Goal: Task Accomplishment & Management: Manage account settings

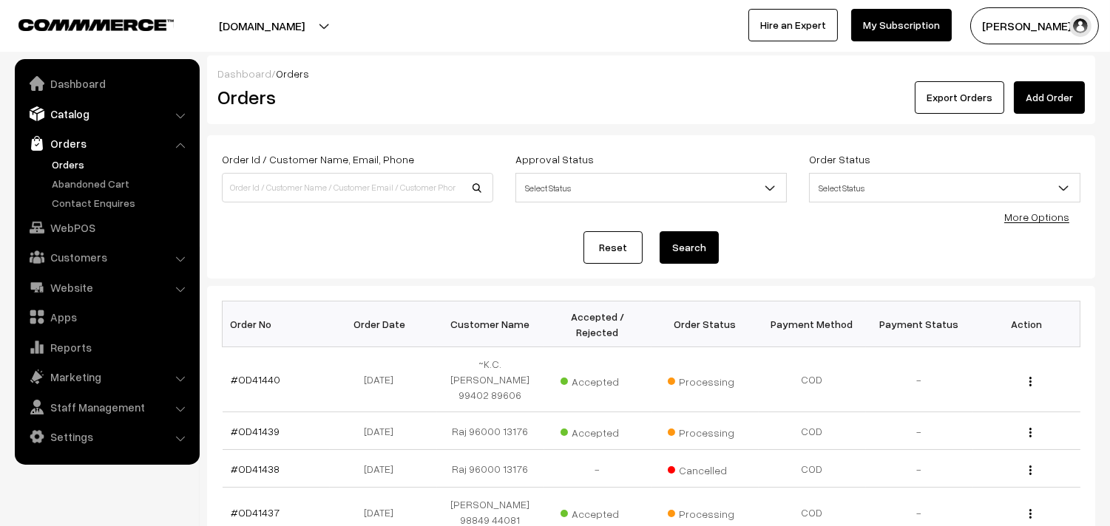
click at [78, 120] on link "Catalog" at bounding box center [106, 114] width 176 height 27
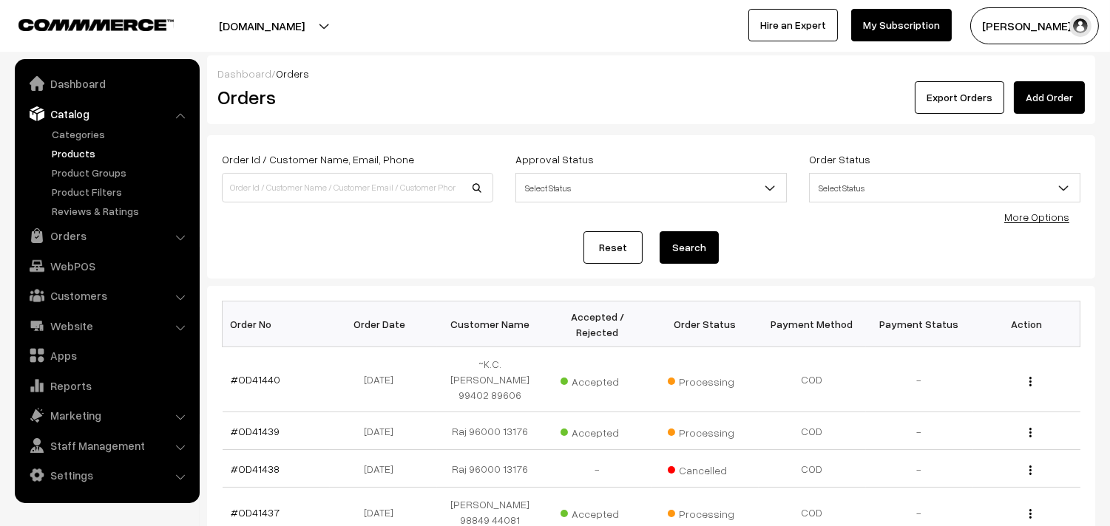
click at [74, 146] on link "Products" at bounding box center [121, 154] width 146 height 16
click at [1029, 220] on link "More Options" at bounding box center [1036, 217] width 65 height 13
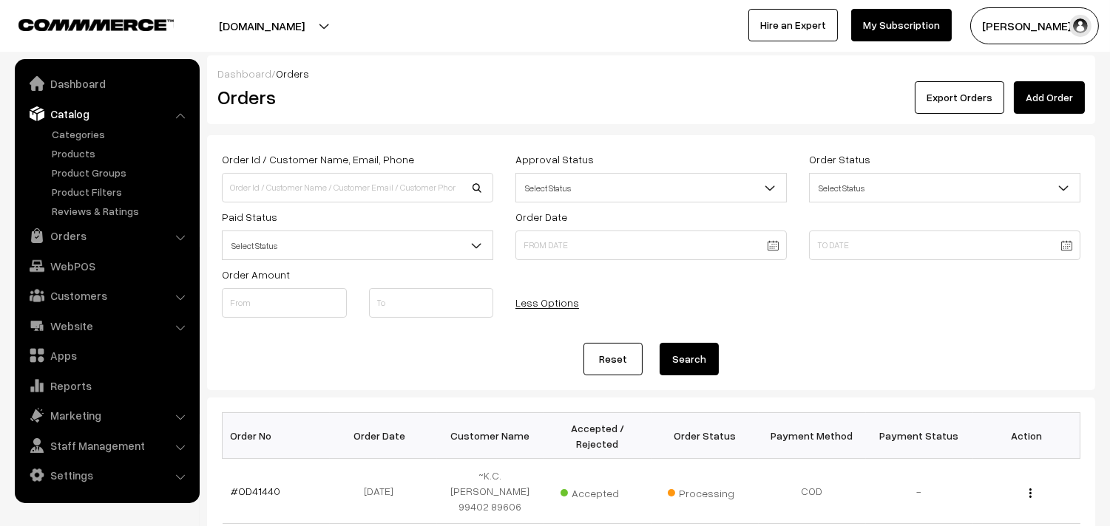
click at [299, 246] on span "Select Status" at bounding box center [358, 246] width 270 height 26
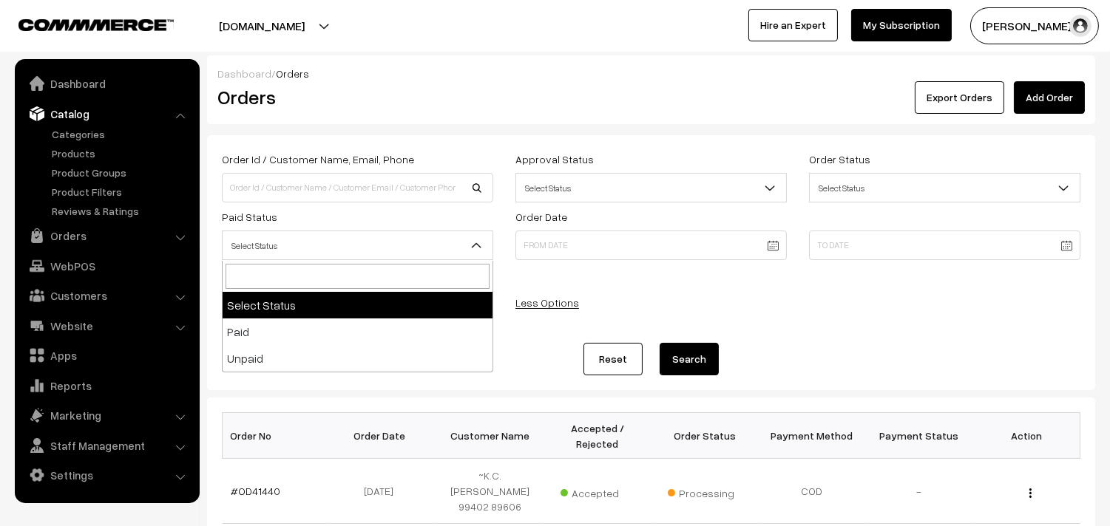
click at [299, 245] on span "Select Status" at bounding box center [358, 246] width 270 height 26
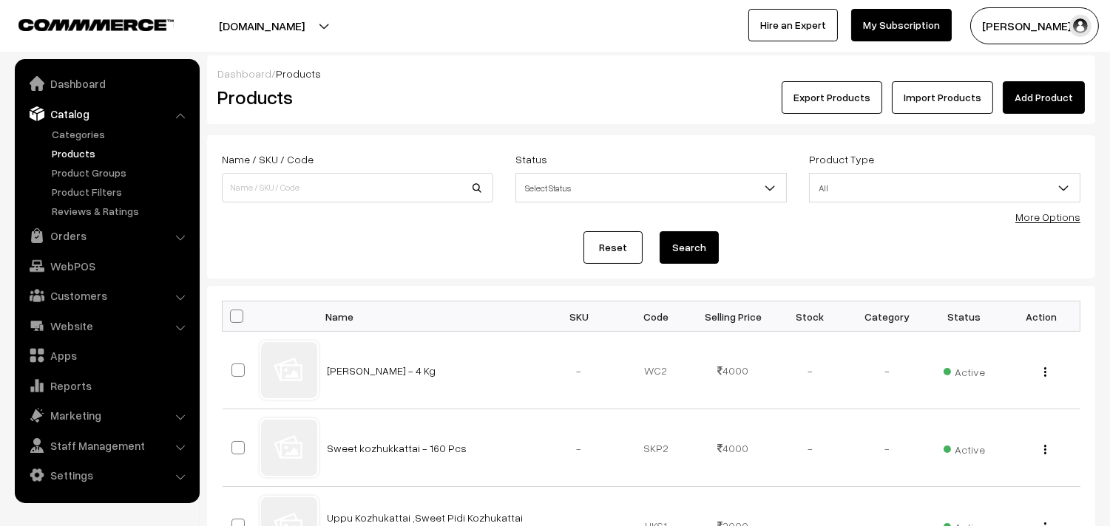
click at [1032, 214] on link "More Options" at bounding box center [1047, 217] width 65 height 13
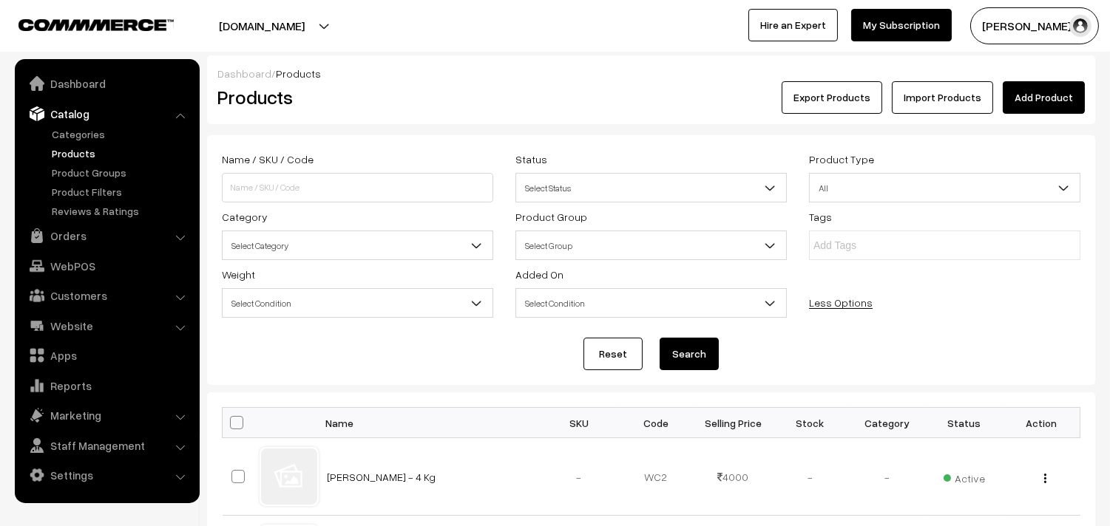
click at [289, 240] on span "Select Category" at bounding box center [358, 246] width 270 height 26
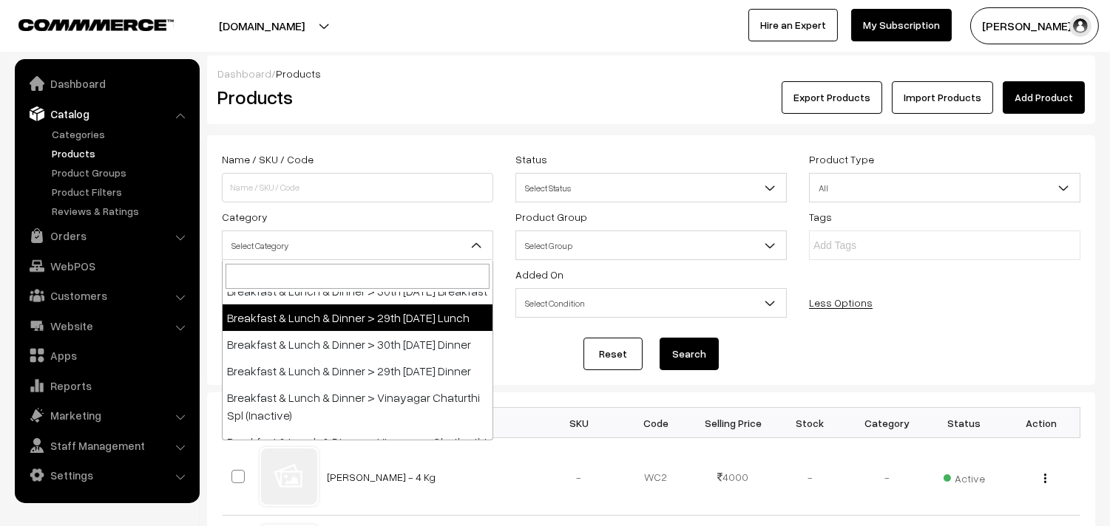
scroll to position [82, 0]
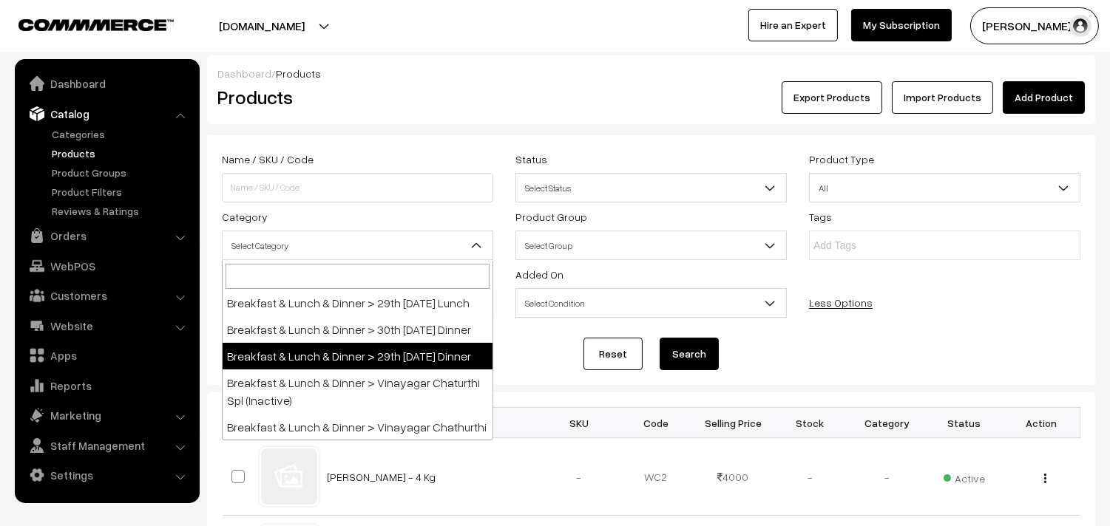
select select "96"
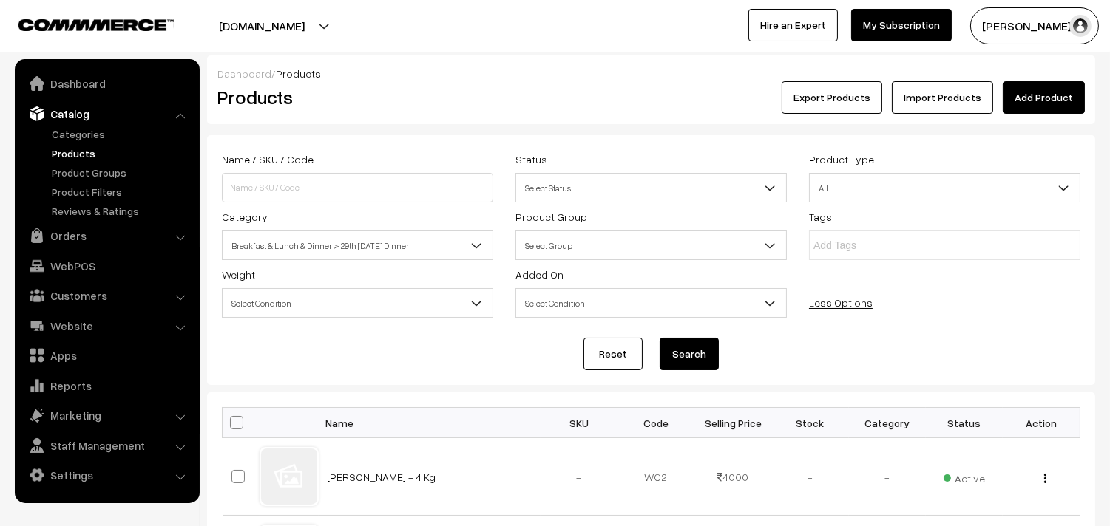
click at [698, 352] on button "Search" at bounding box center [688, 354] width 59 height 33
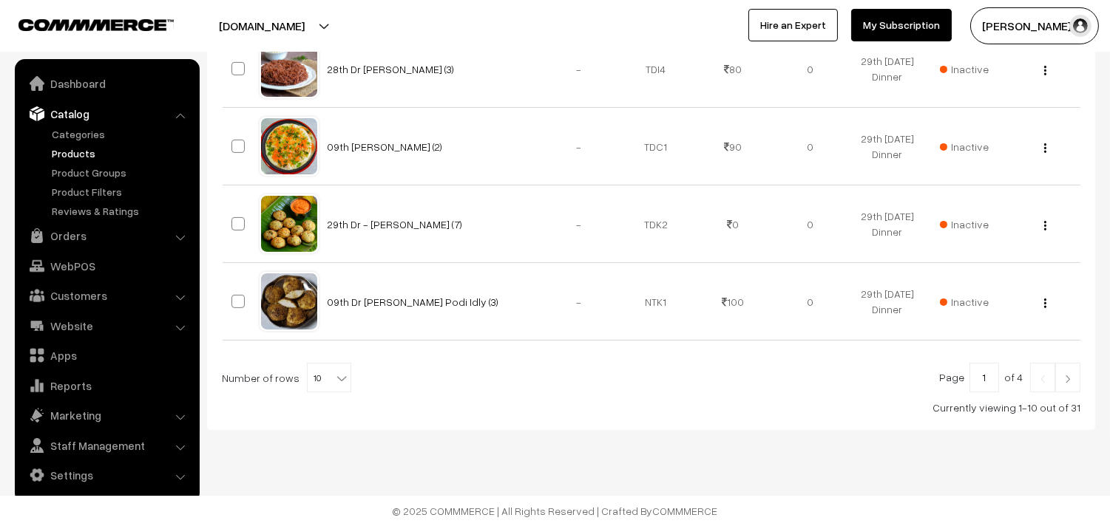
scroll to position [875, 0]
click at [334, 378] on b at bounding box center [341, 378] width 15 height 15
select select "100"
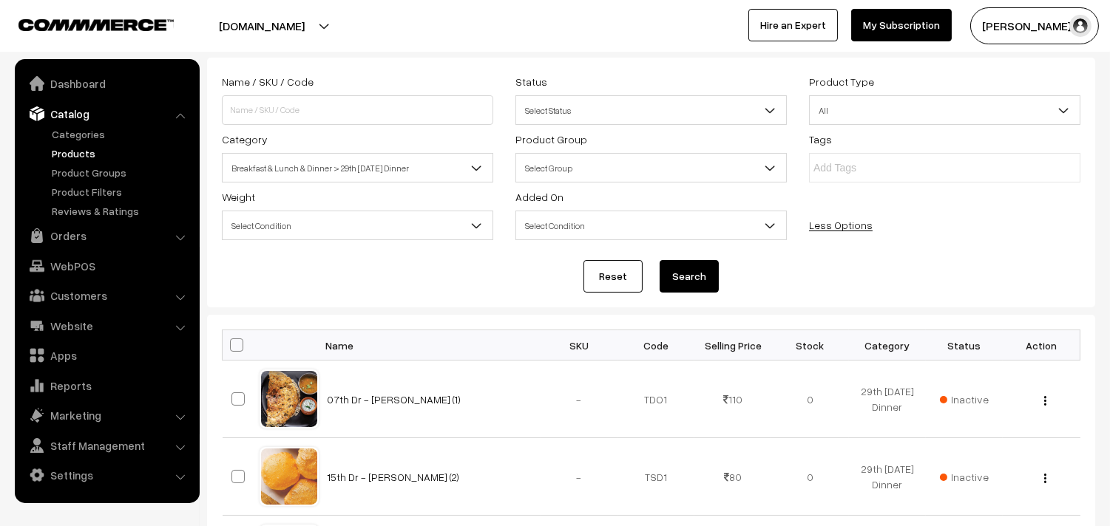
scroll to position [82, 0]
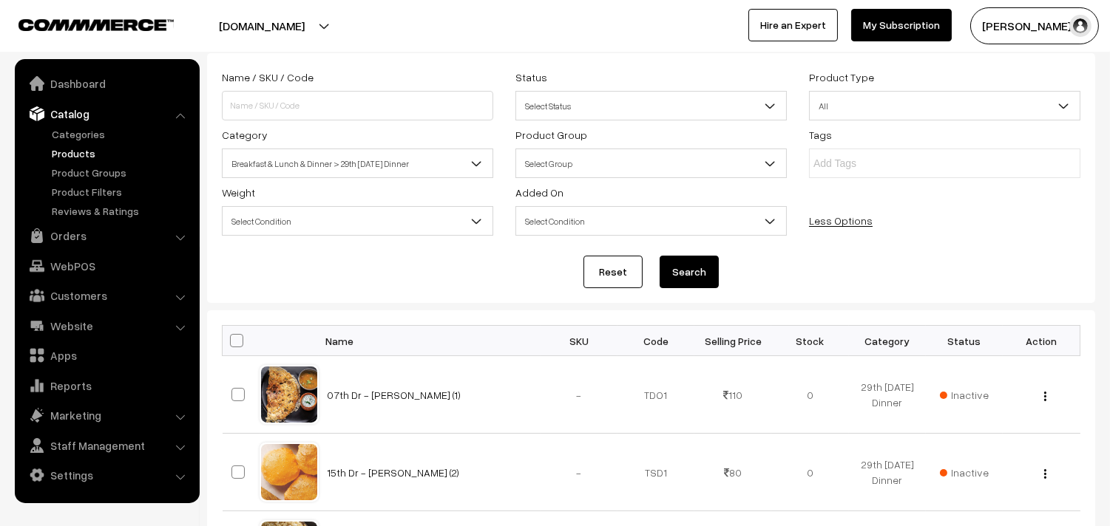
click at [232, 345] on span at bounding box center [236, 340] width 13 height 13
click at [232, 345] on input "checkbox" at bounding box center [228, 341] width 10 height 10
checkbox input "true"
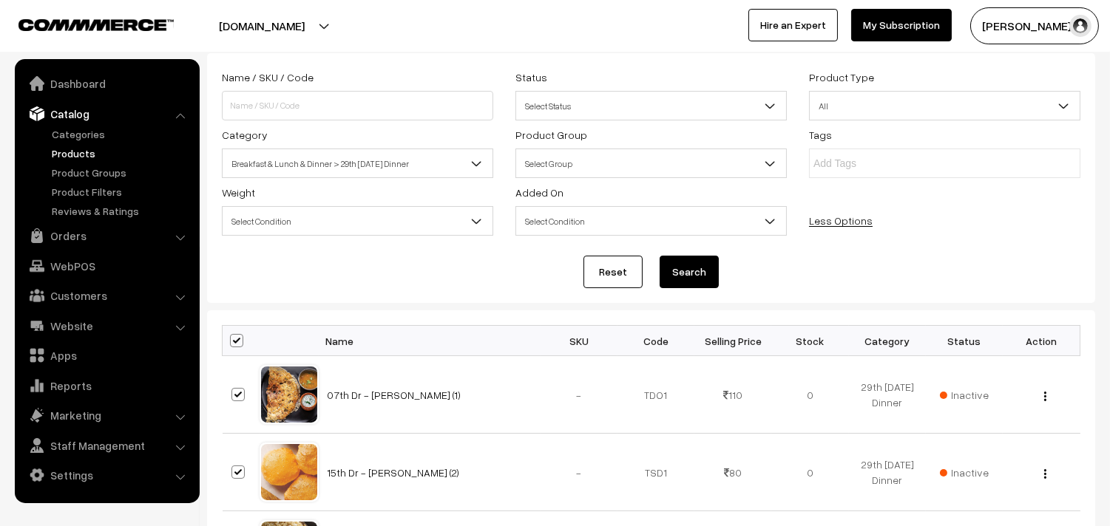
checkbox input "true"
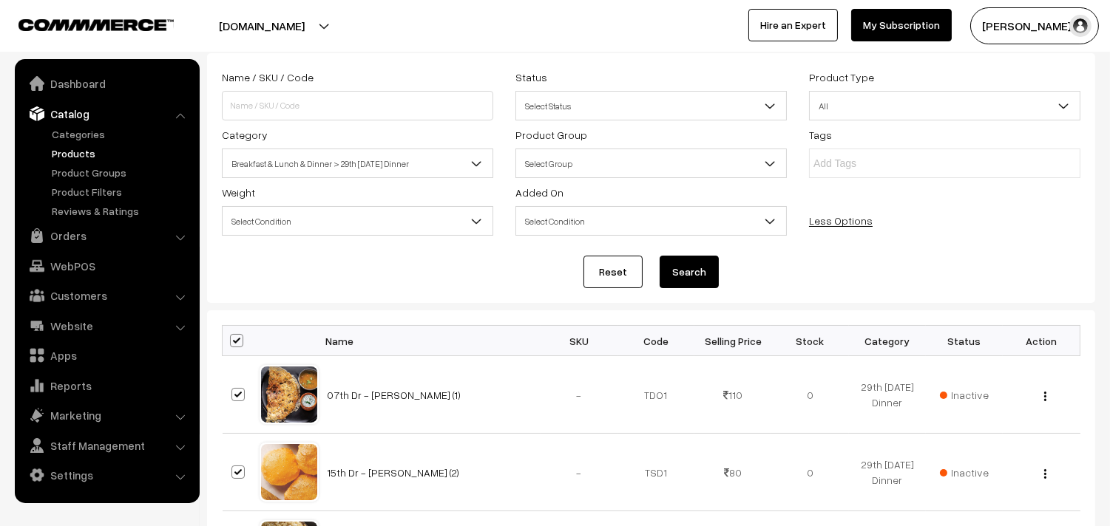
checkbox input "true"
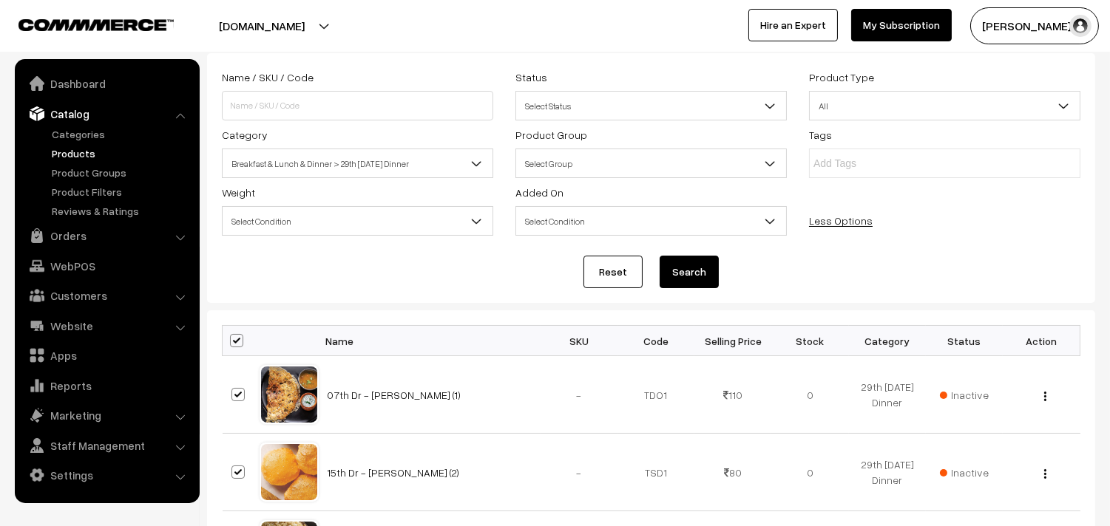
checkbox input "true"
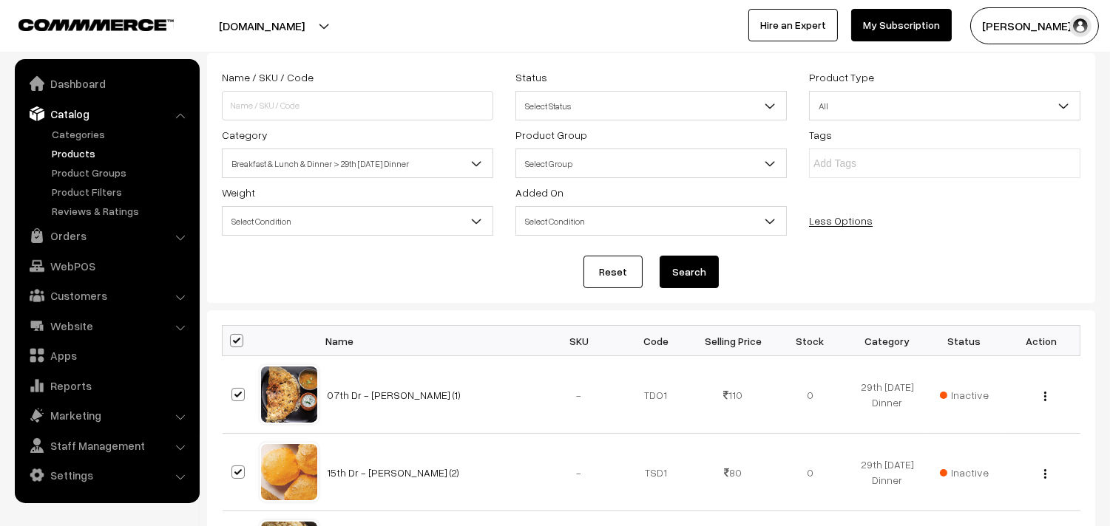
checkbox input "true"
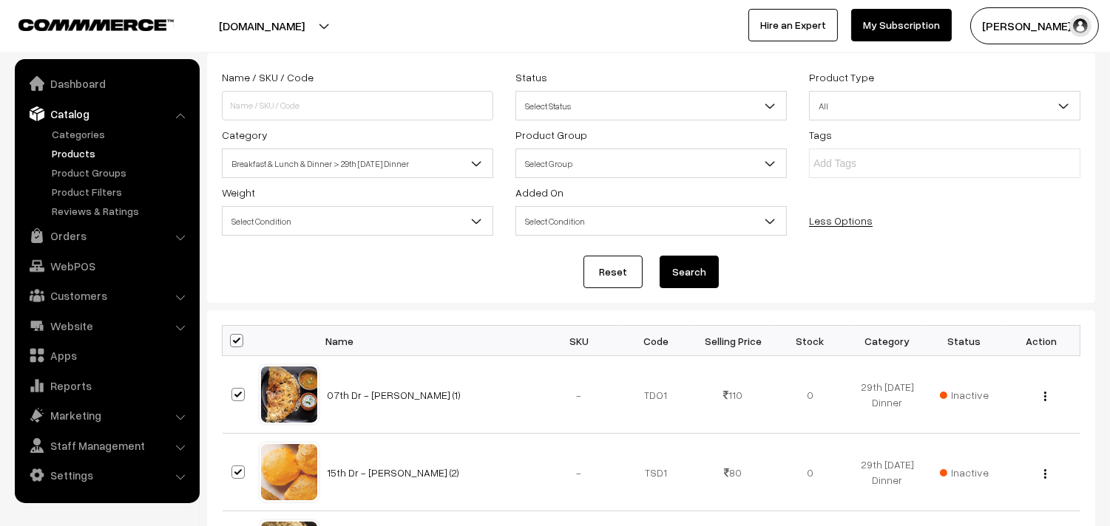
checkbox input "true"
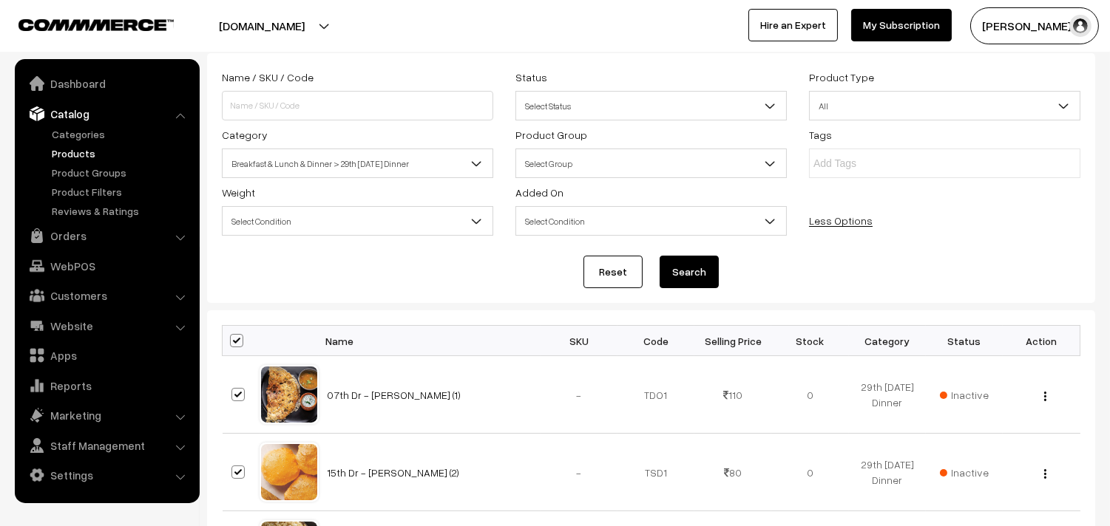
checkbox input "true"
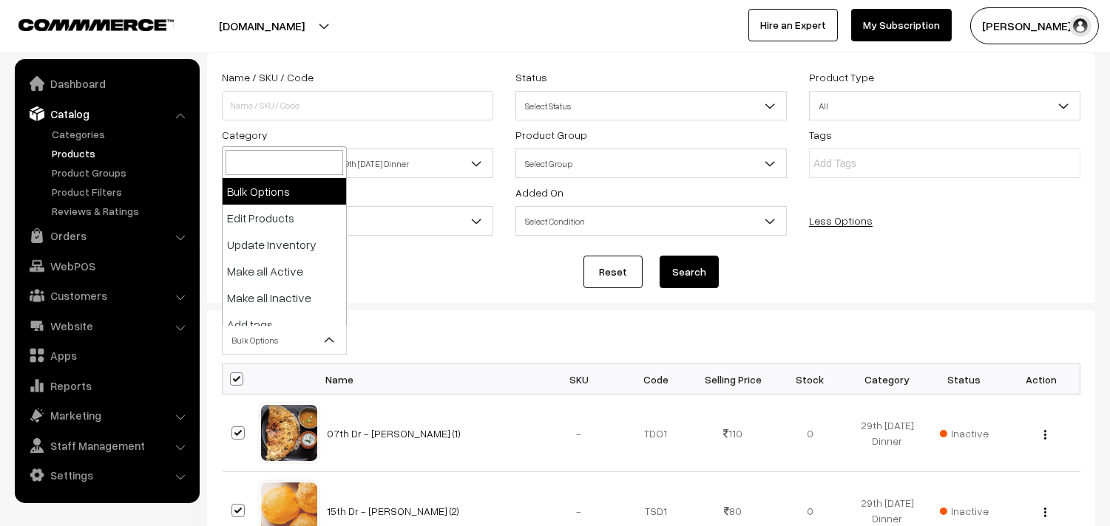
click at [260, 339] on span "Bulk Options" at bounding box center [284, 341] width 123 height 26
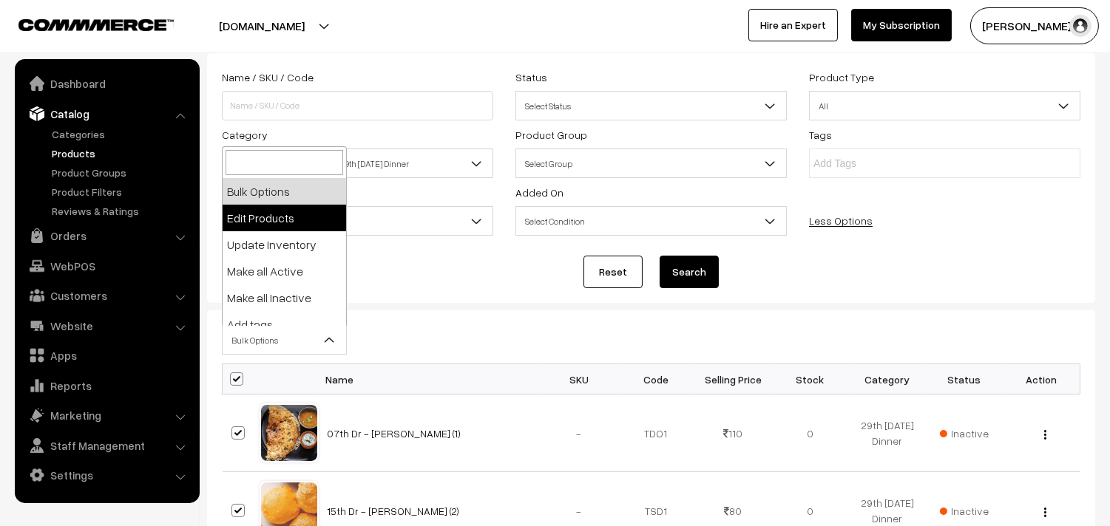
select select "editProduct"
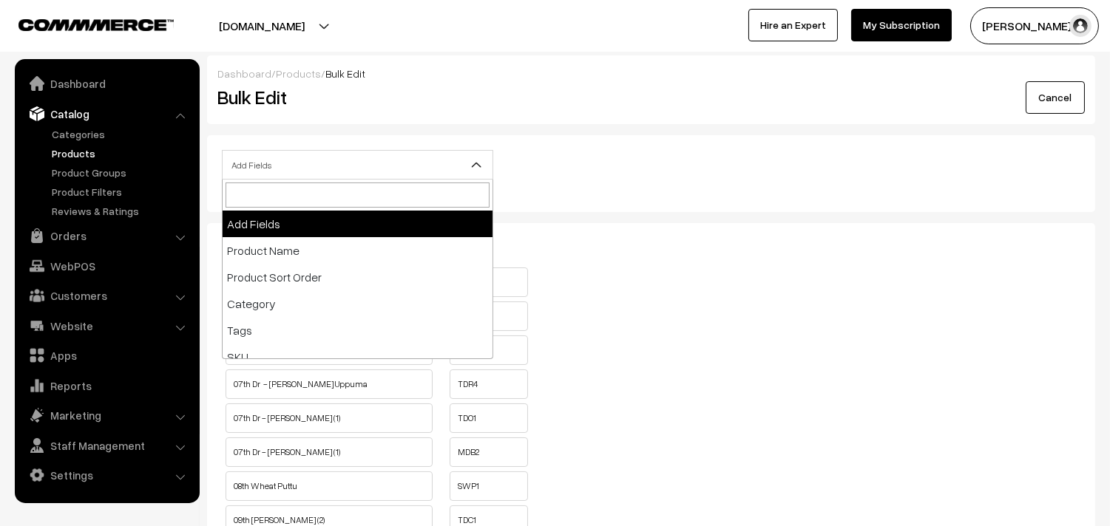
click at [333, 166] on span "Add Fields" at bounding box center [358, 165] width 270 height 26
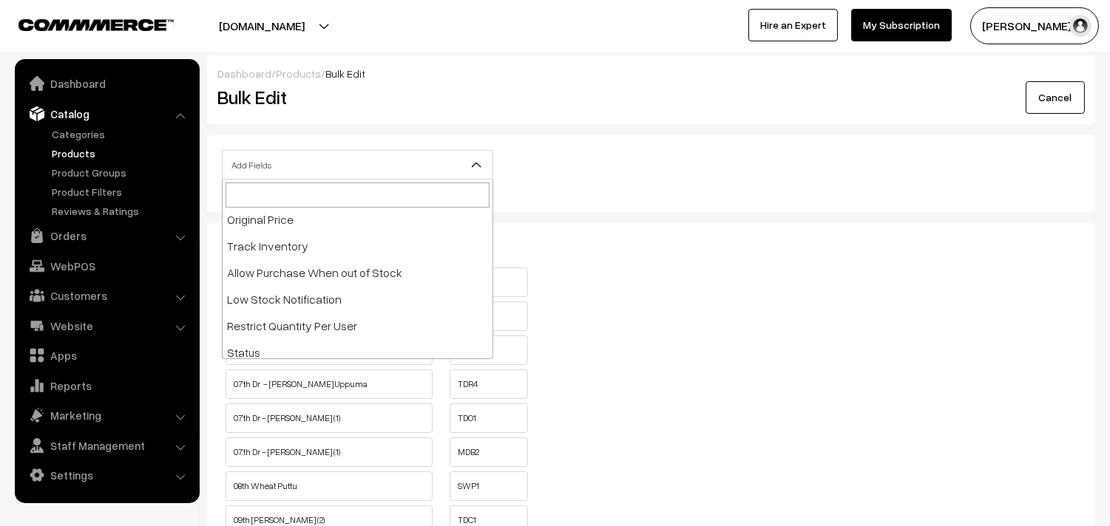
scroll to position [246, 0]
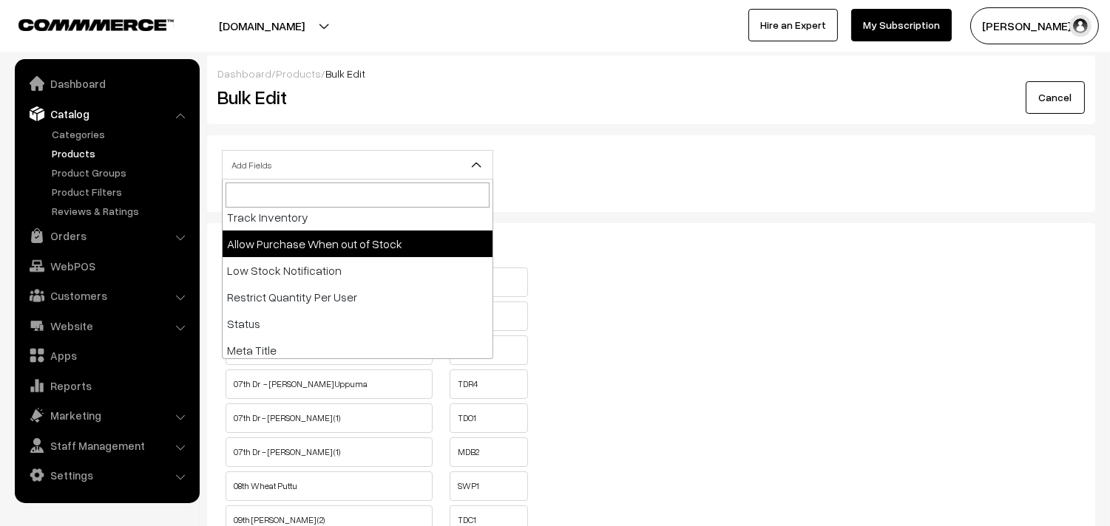
select select "allow-purchase"
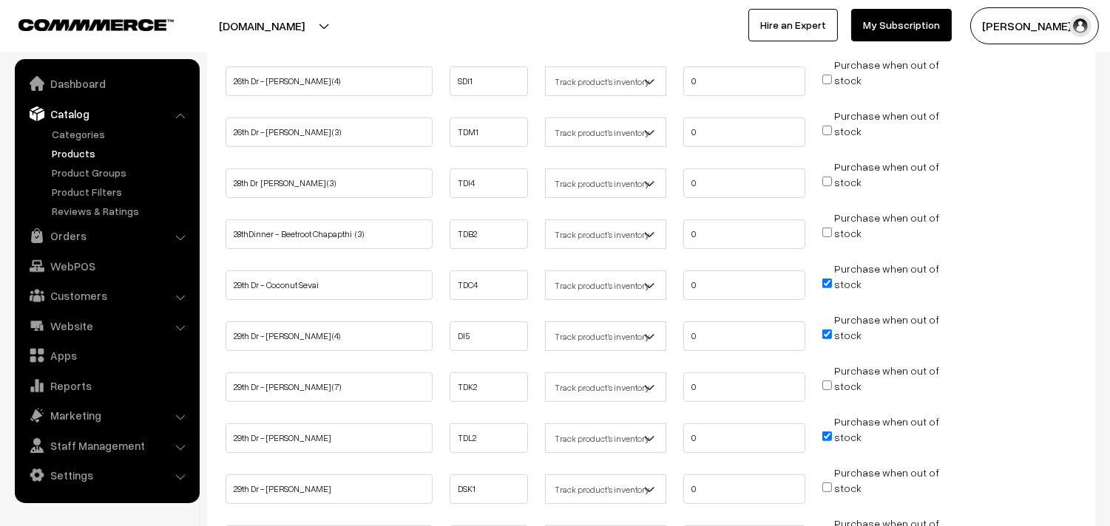
scroll to position [1150, 0]
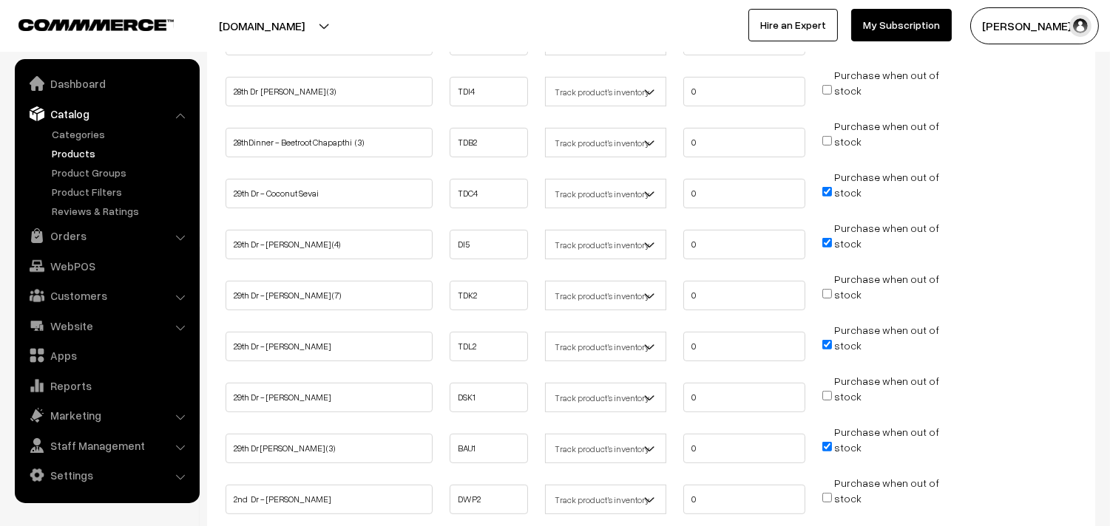
click at [827, 187] on input "Purchase when out of stock" at bounding box center [827, 192] width 10 height 10
checkbox input "false"
click at [827, 238] on input "Purchase when out of stock" at bounding box center [827, 243] width 10 height 10
checkbox input "false"
click at [821, 331] on li "Purchase when out of stock" at bounding box center [882, 340] width 129 height 37
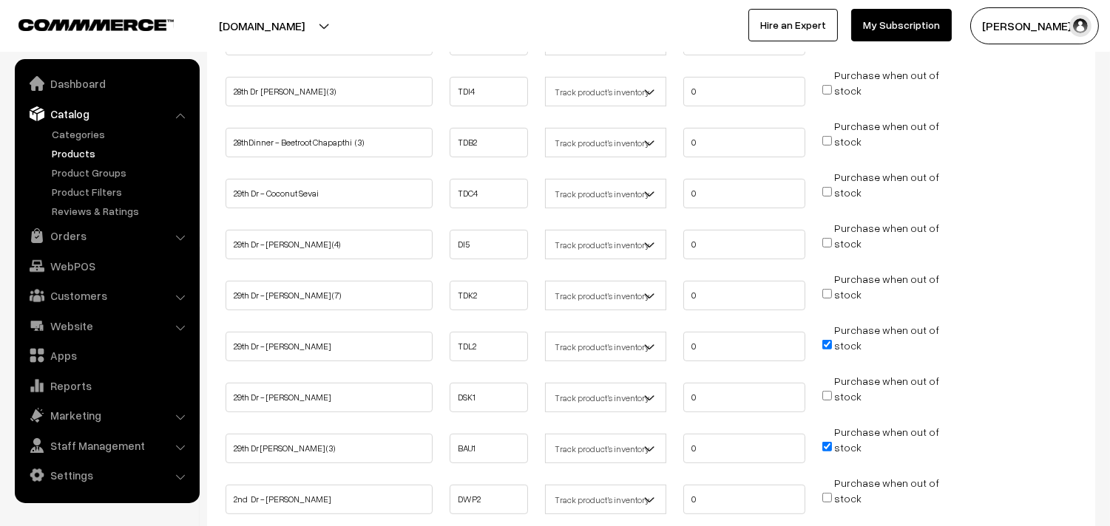
click at [828, 340] on input "Purchase when out of stock" at bounding box center [827, 345] width 10 height 10
checkbox input "false"
click at [822, 438] on li "Purchase when out of stock" at bounding box center [882, 442] width 129 height 37
click at [825, 442] on input "Purchase when out of stock" at bounding box center [827, 447] width 10 height 10
checkbox input "false"
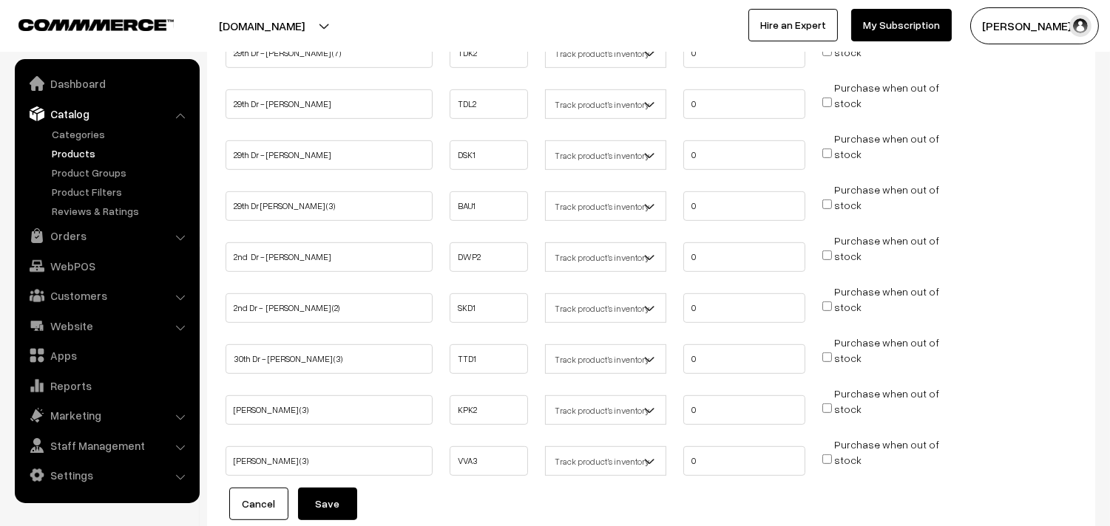
scroll to position [1504, 0]
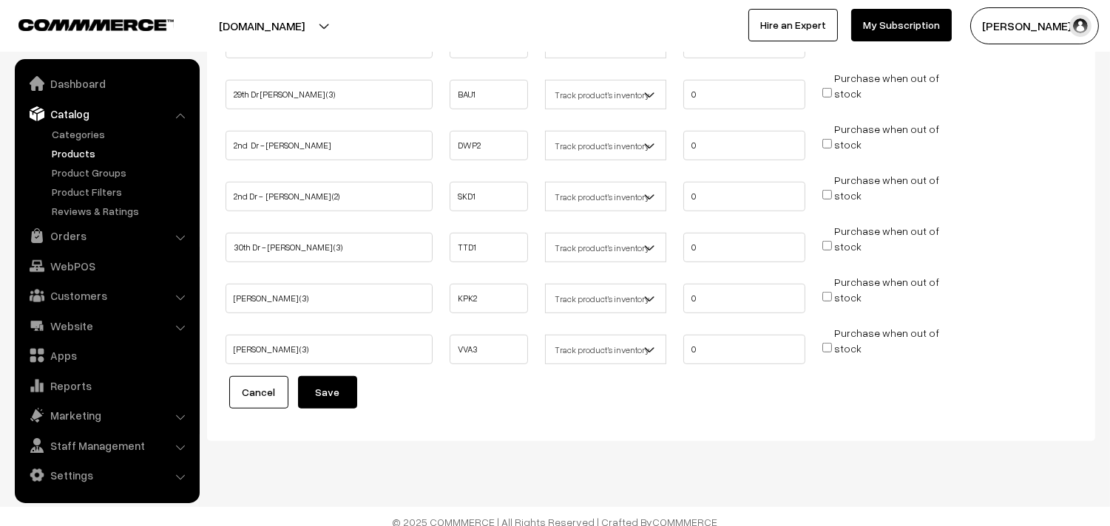
click at [338, 377] on button "Save" at bounding box center [327, 392] width 59 height 33
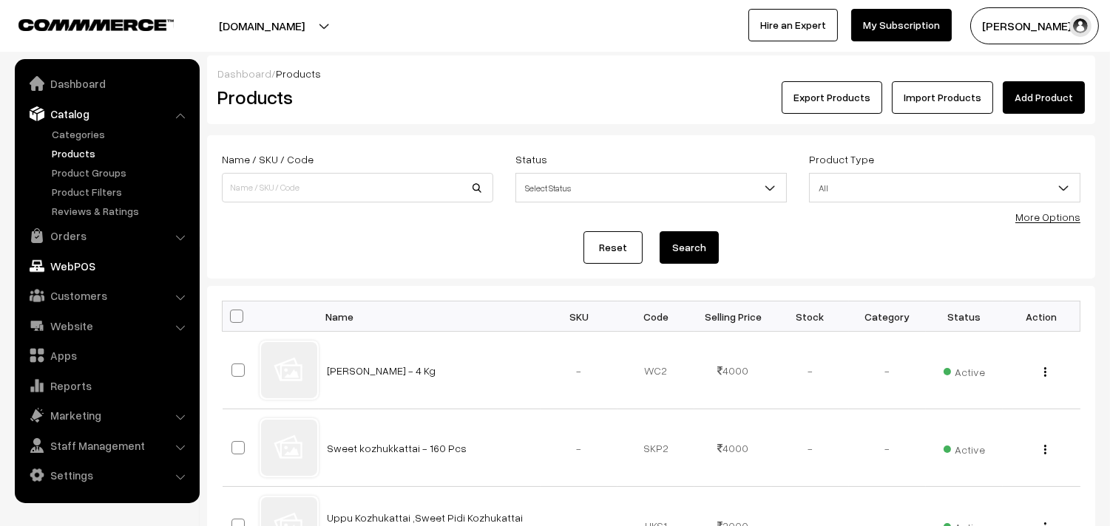
click at [59, 235] on link "Orders" at bounding box center [106, 236] width 176 height 27
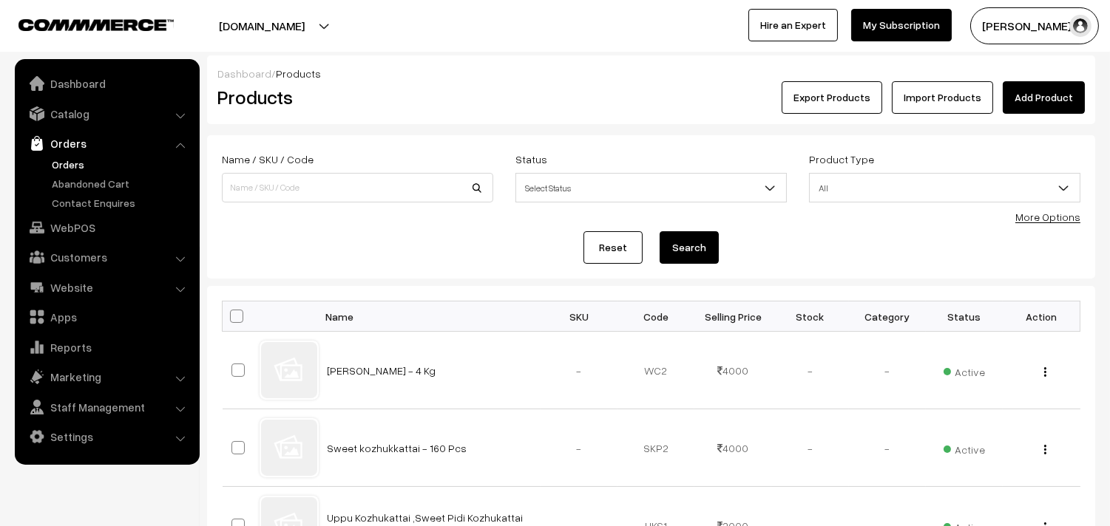
click at [69, 167] on link "Orders" at bounding box center [121, 165] width 146 height 16
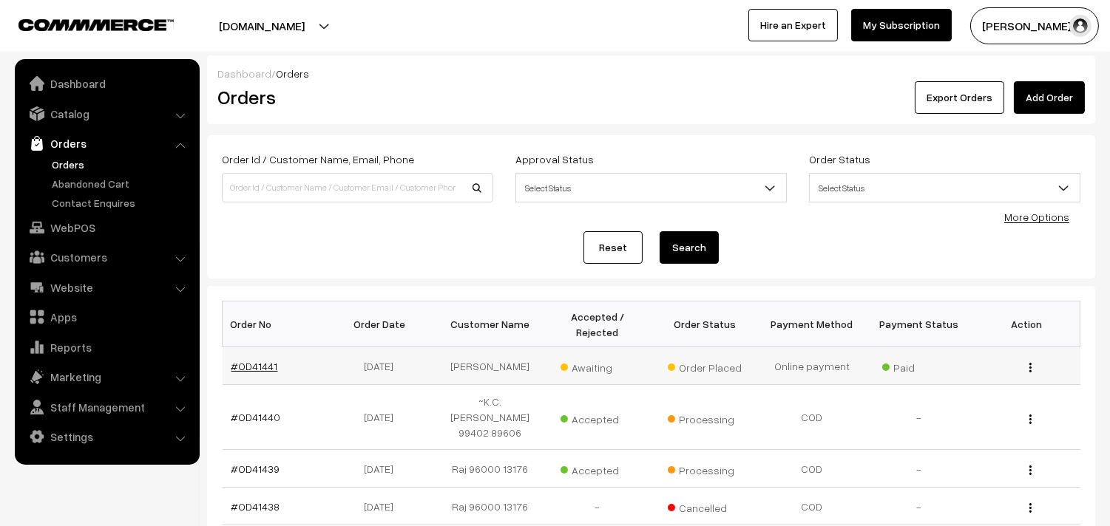
click at [233, 372] on link "#OD41441" at bounding box center [254, 366] width 47 height 13
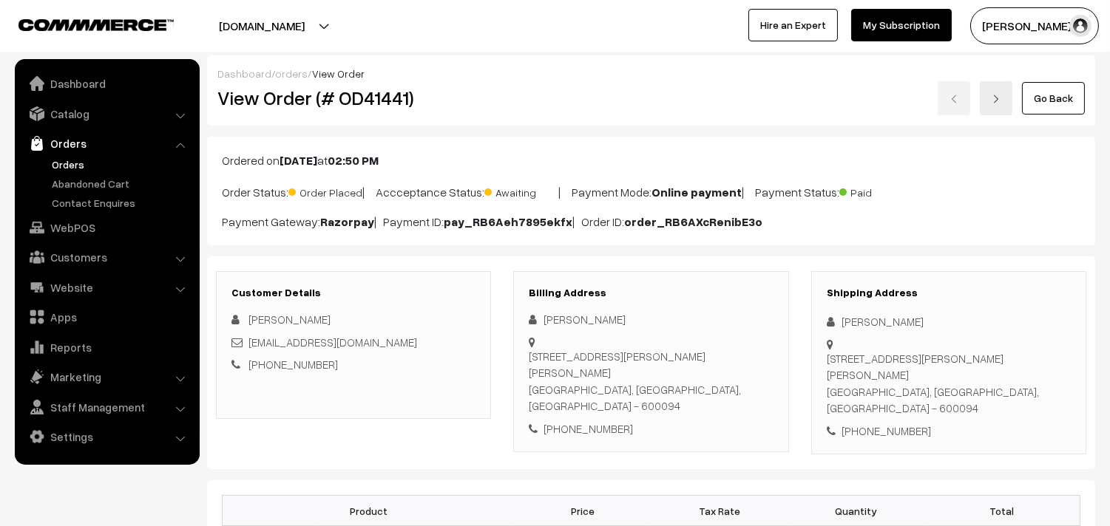
click at [1055, 89] on link "Go Back" at bounding box center [1053, 98] width 63 height 33
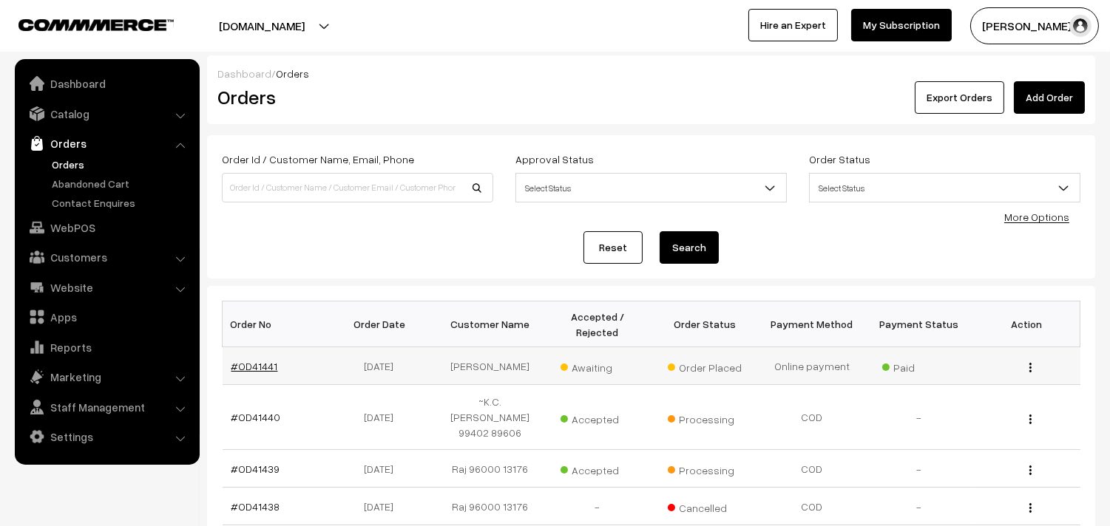
click at [245, 370] on link "#OD41441" at bounding box center [254, 366] width 47 height 13
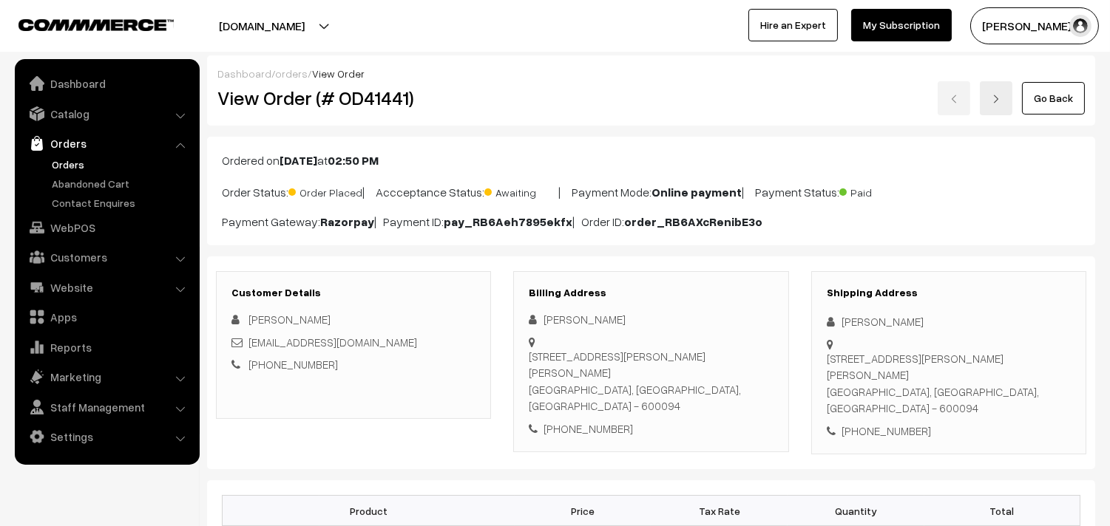
click at [1065, 84] on link "Go Back" at bounding box center [1053, 98] width 63 height 33
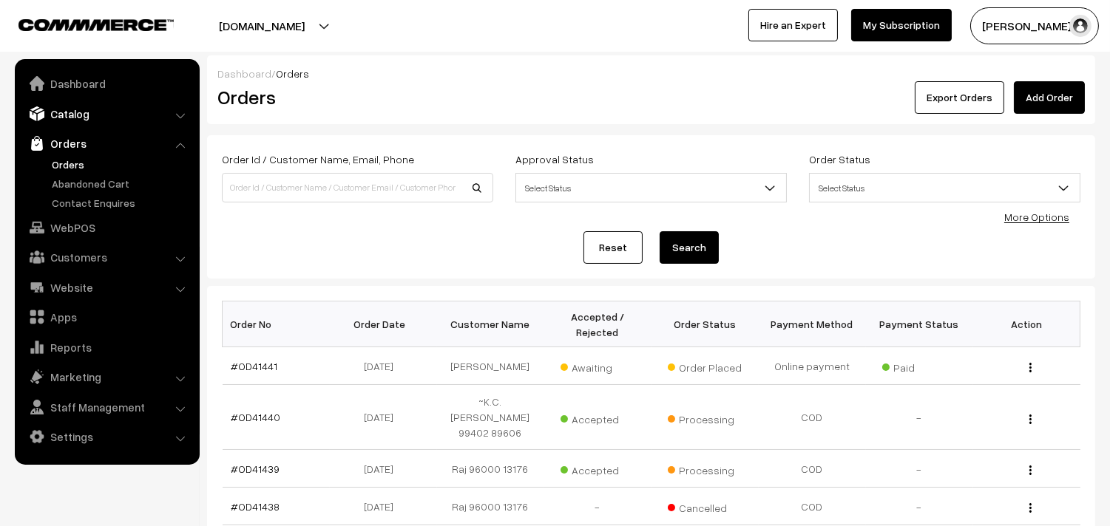
click at [72, 115] on link "Catalog" at bounding box center [106, 114] width 176 height 27
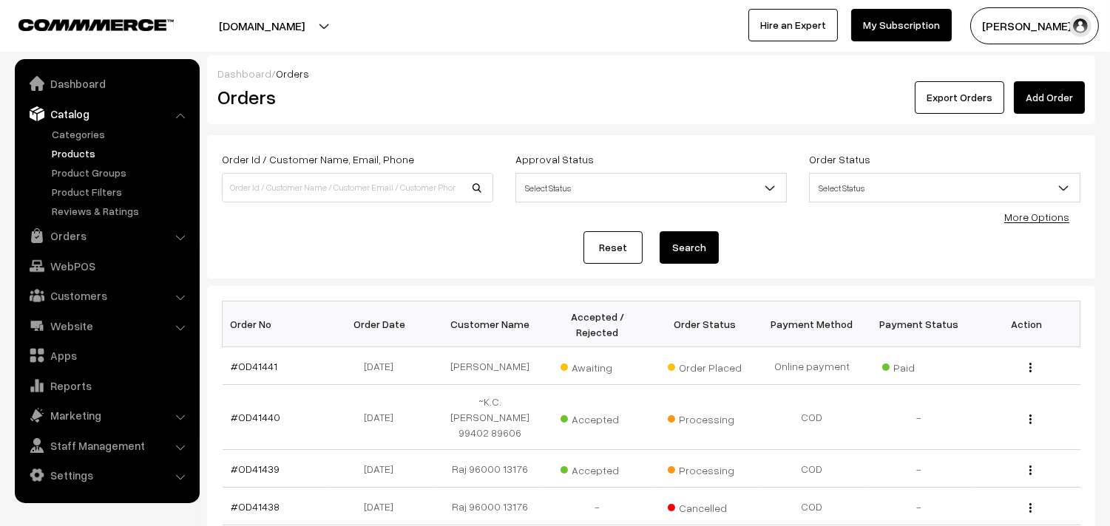
click at [72, 154] on link "Products" at bounding box center [121, 154] width 146 height 16
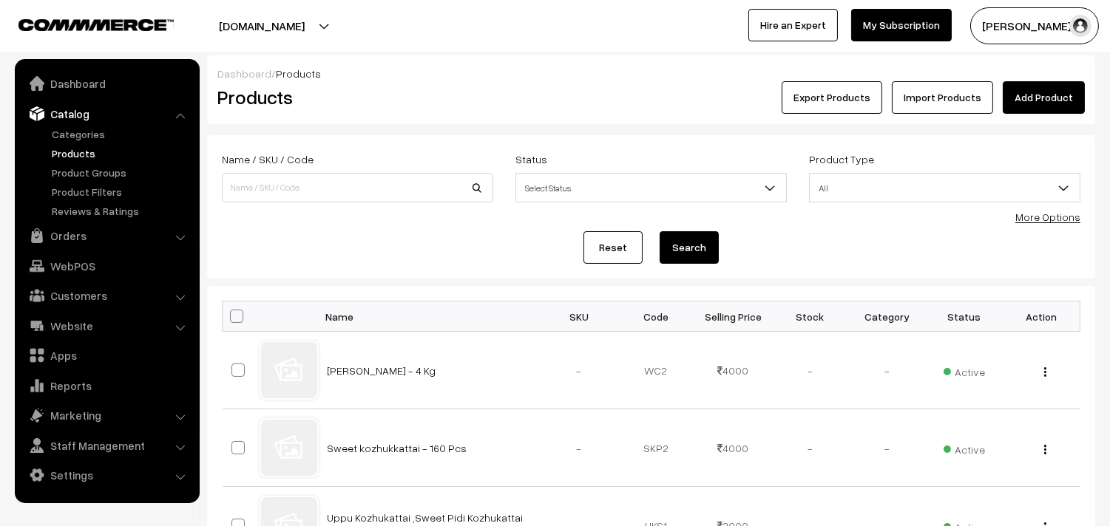
click at [1036, 215] on link "More Options" at bounding box center [1047, 217] width 65 height 13
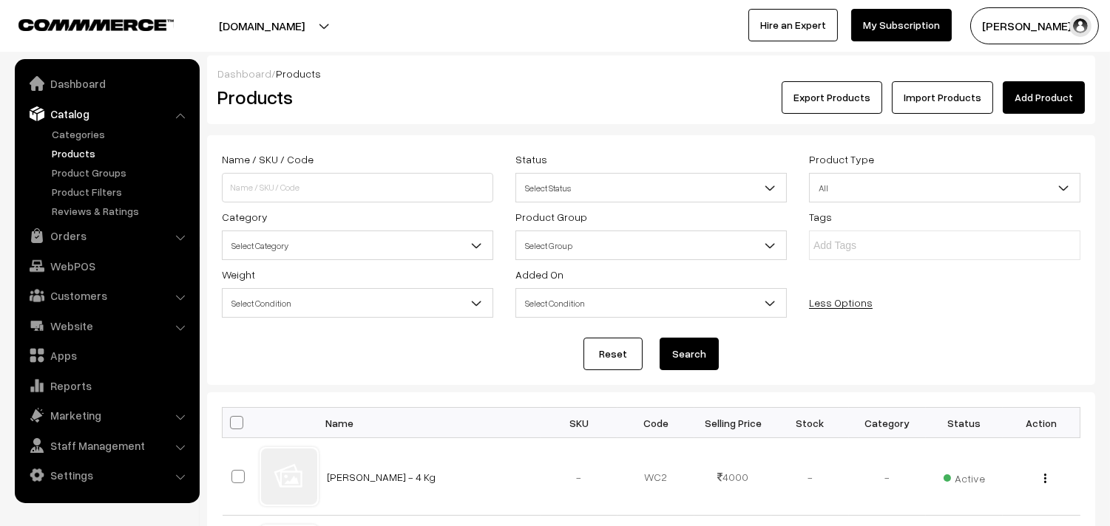
click at [301, 251] on span "Select Category" at bounding box center [358, 246] width 270 height 26
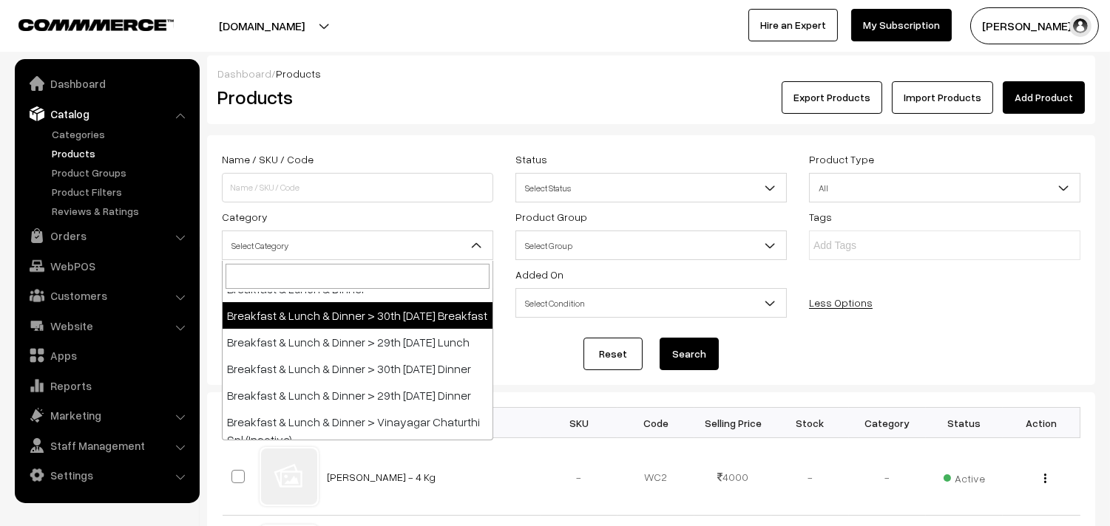
scroll to position [82, 0]
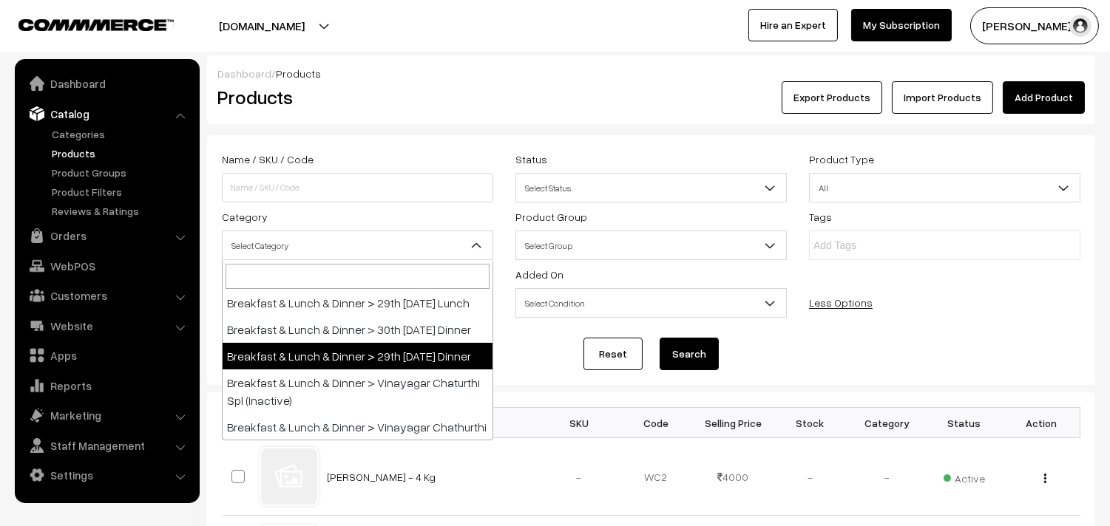
select select "96"
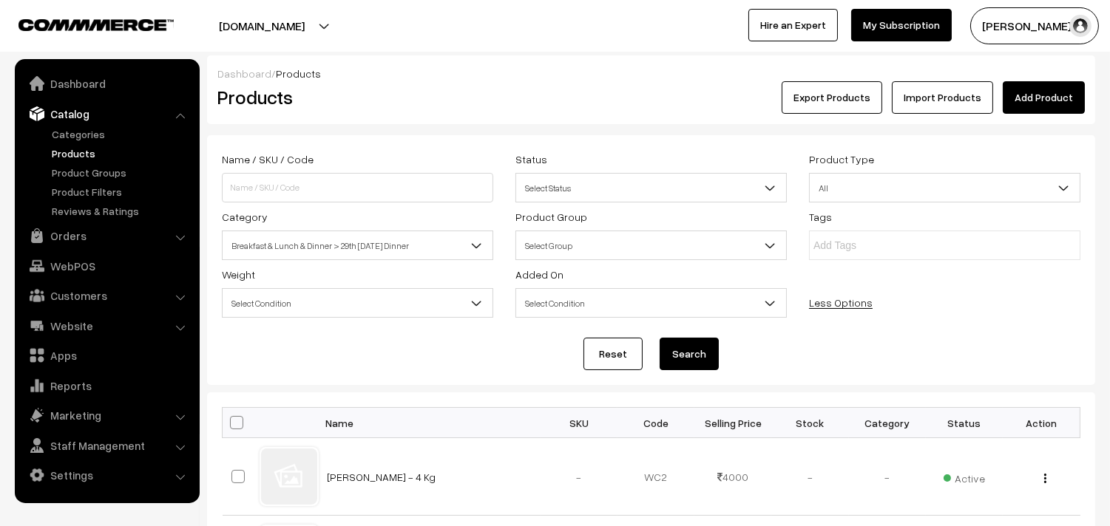
click at [700, 367] on button "Search" at bounding box center [688, 354] width 59 height 33
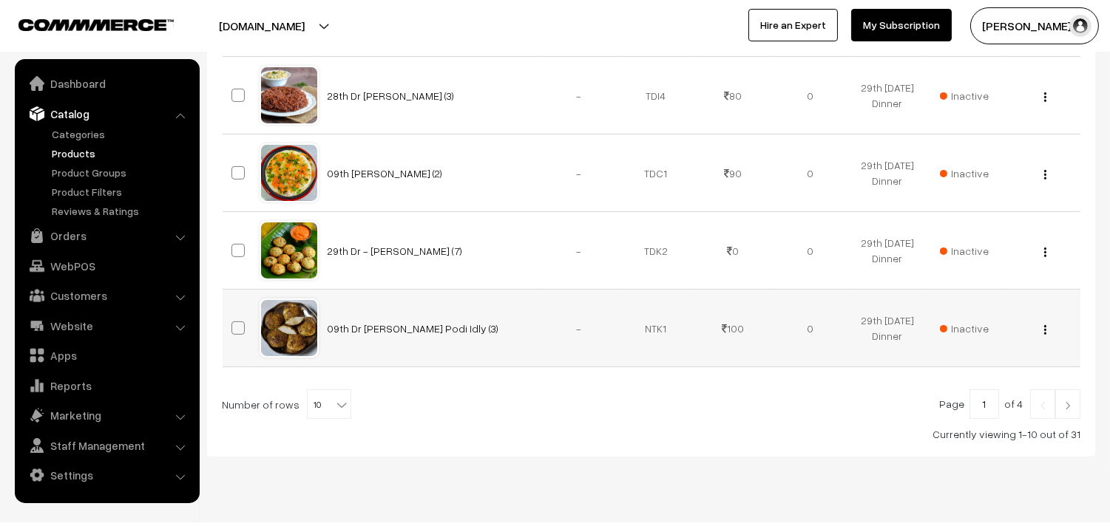
scroll to position [875, 0]
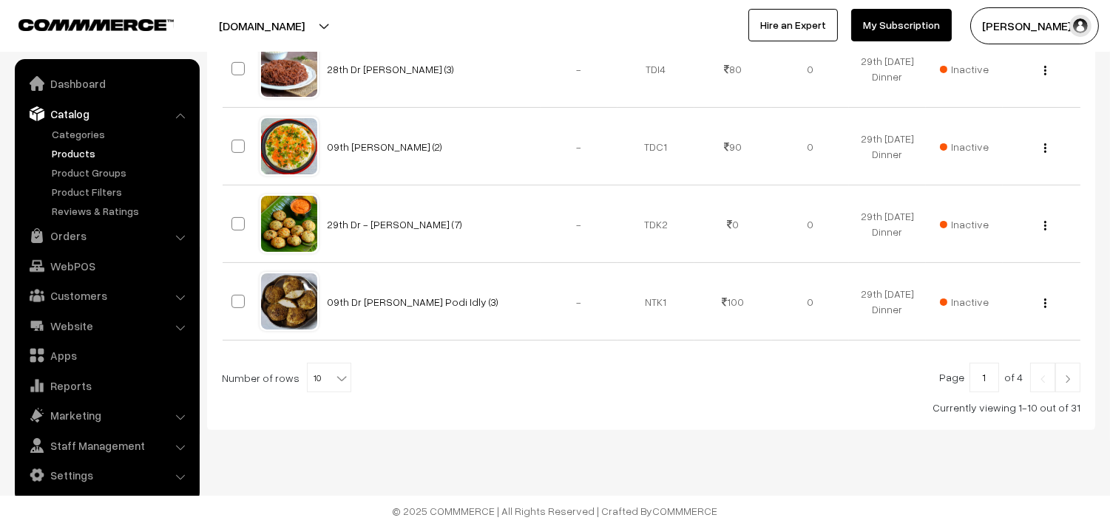
click at [321, 374] on span "10" at bounding box center [329, 379] width 43 height 30
select select "60"
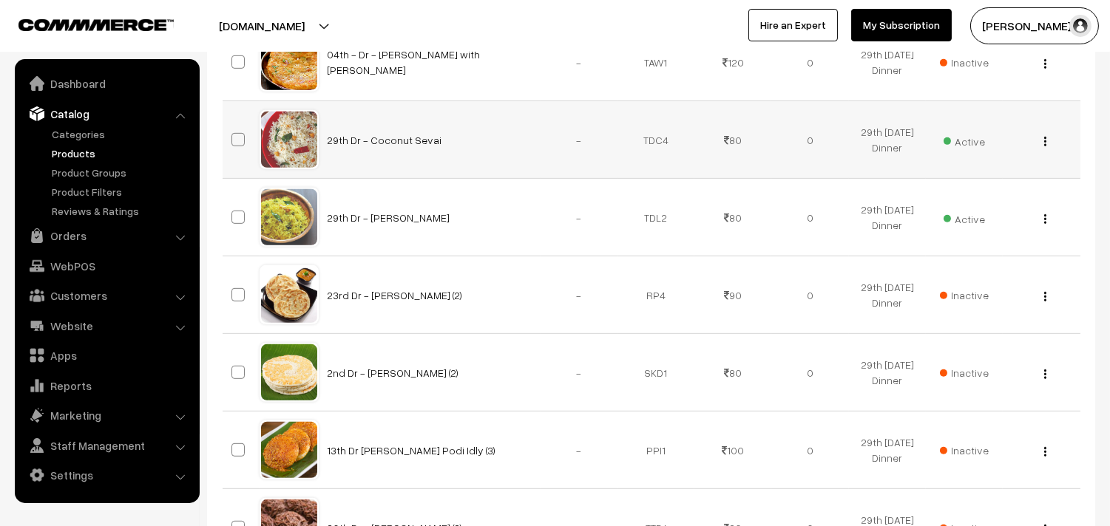
scroll to position [1396, 0]
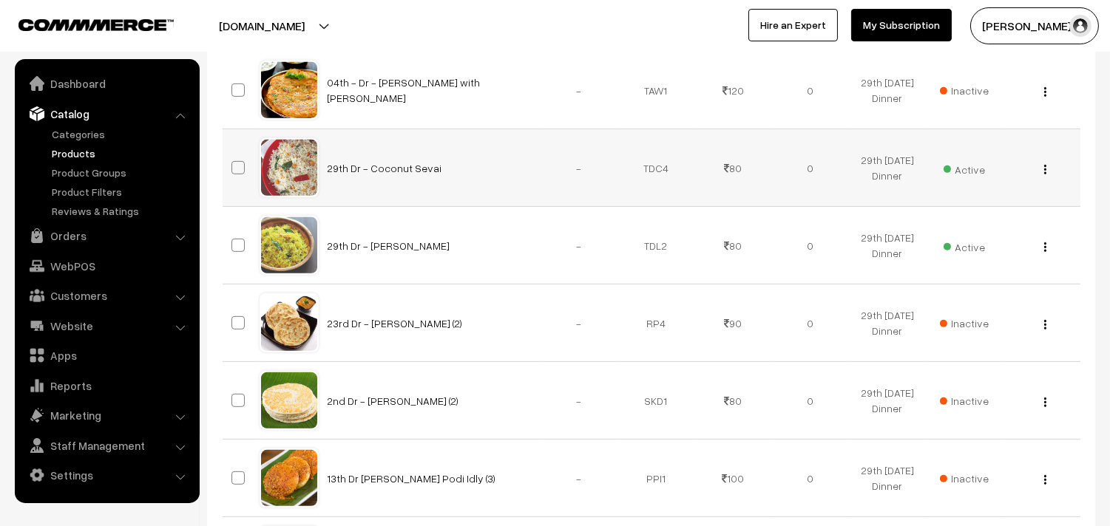
click at [1047, 164] on div "View Edit Delete" at bounding box center [1040, 168] width 59 height 16
click at [1045, 167] on img "button" at bounding box center [1045, 170] width 2 height 10
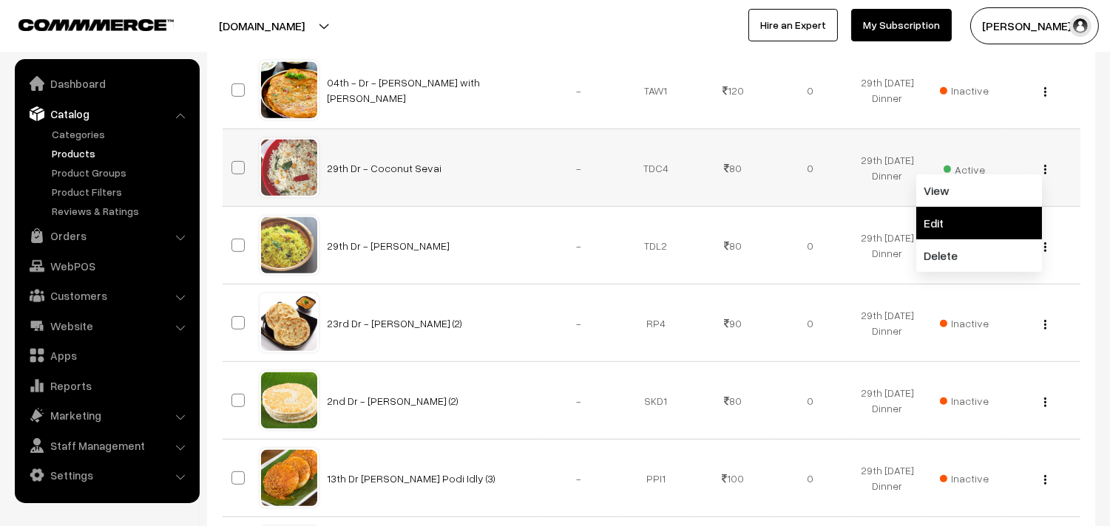
click at [955, 223] on link "Edit" at bounding box center [979, 223] width 126 height 33
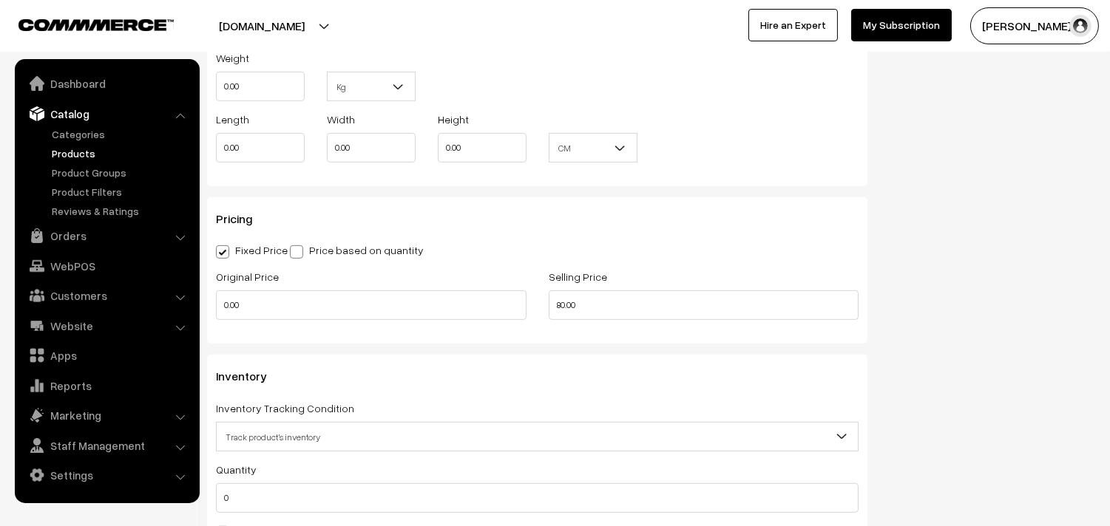
scroll to position [1150, 0]
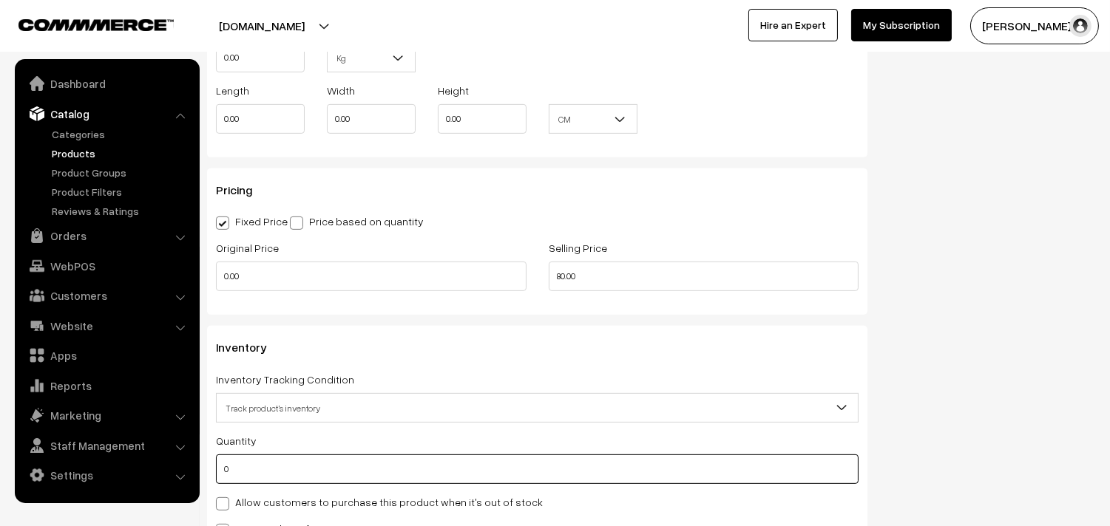
click at [172, 460] on body "Thank you for showing interest. Our team will call you shortly. Close annamfood…" at bounding box center [555, 180] width 1110 height 2660
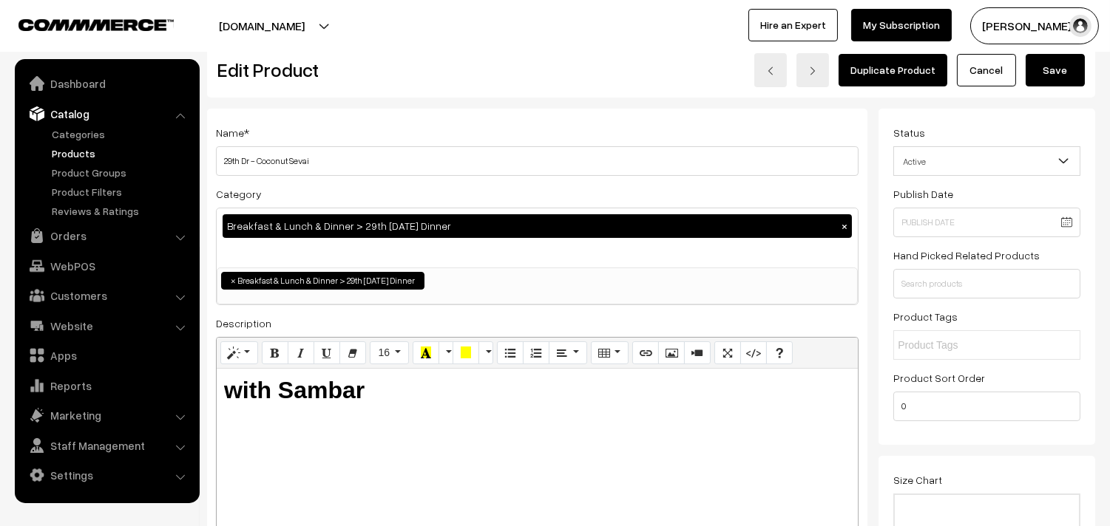
scroll to position [0, 0]
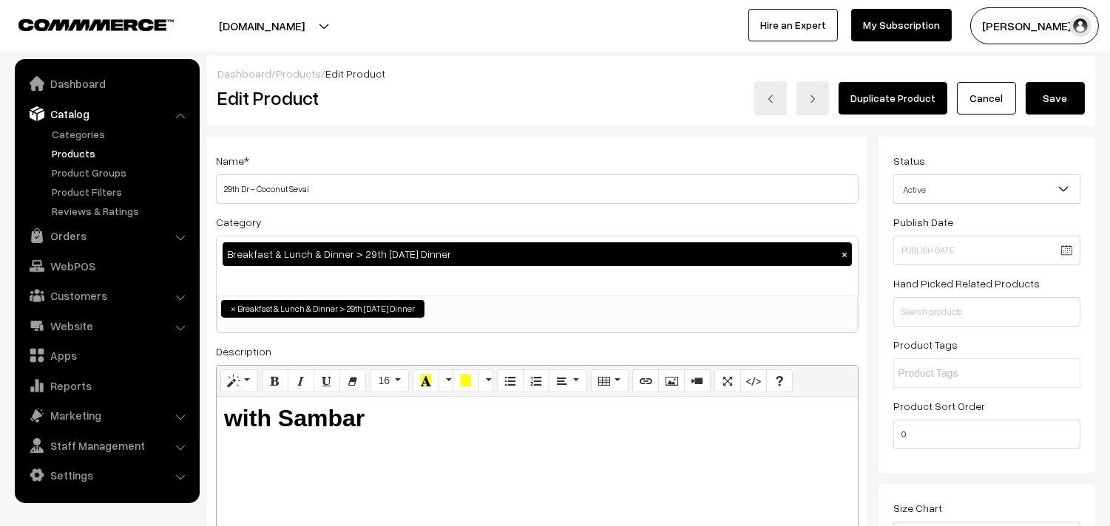
type input "1"
click at [1051, 95] on button "Save" at bounding box center [1054, 98] width 59 height 33
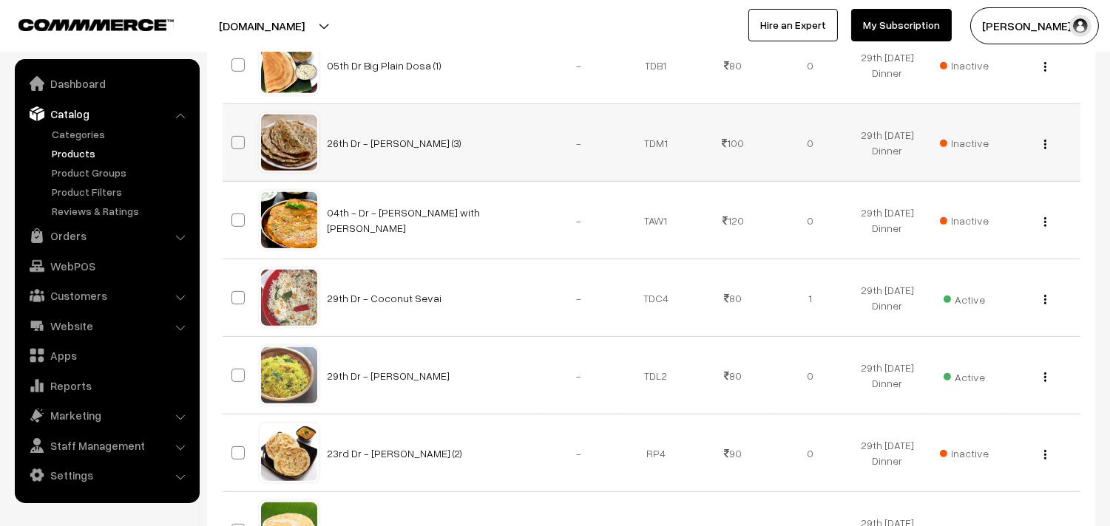
scroll to position [1314, 0]
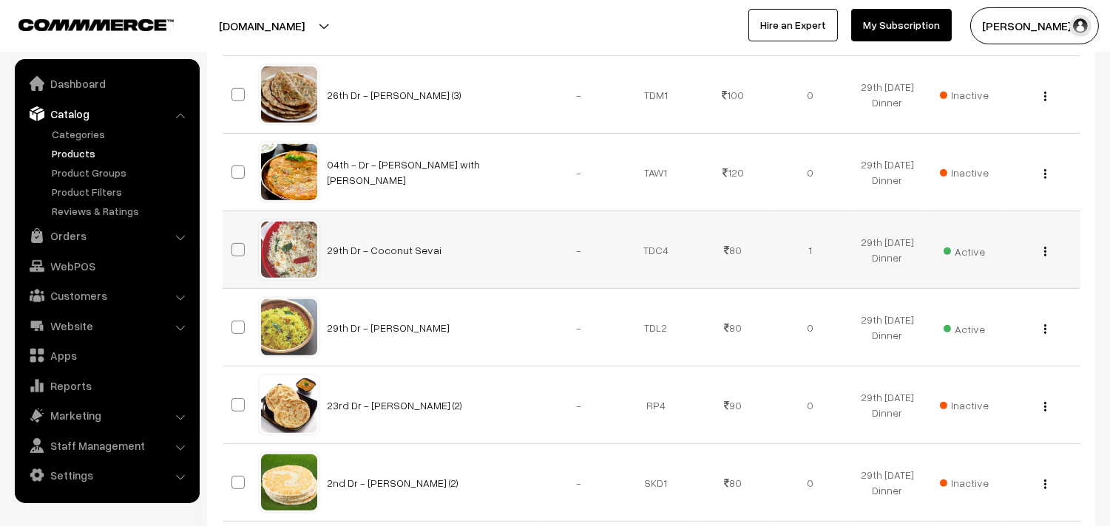
click at [1041, 250] on div "View Edit Delete" at bounding box center [1040, 250] width 59 height 16
click at [1044, 252] on img "button" at bounding box center [1045, 252] width 2 height 10
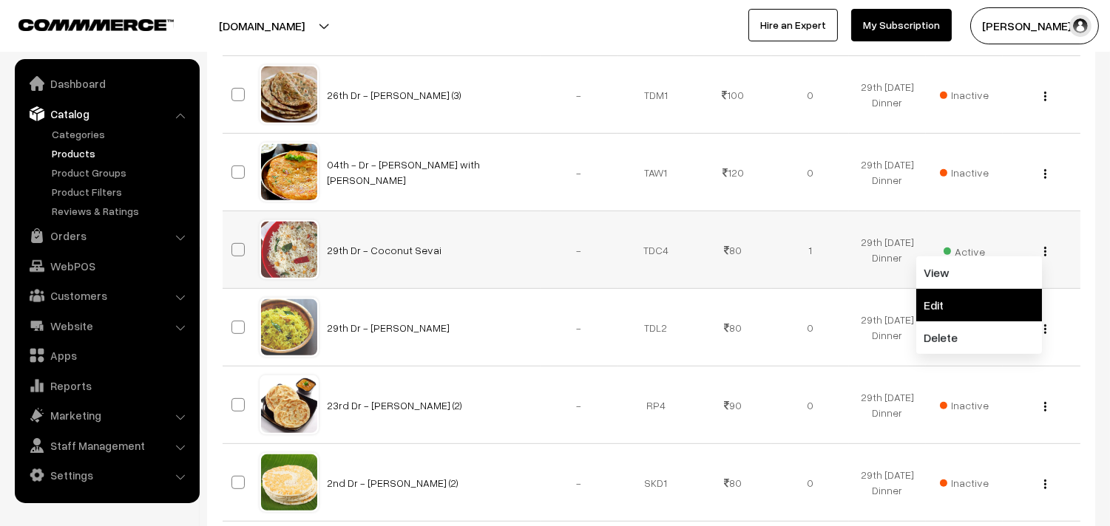
click at [957, 313] on link "Edit" at bounding box center [979, 305] width 126 height 33
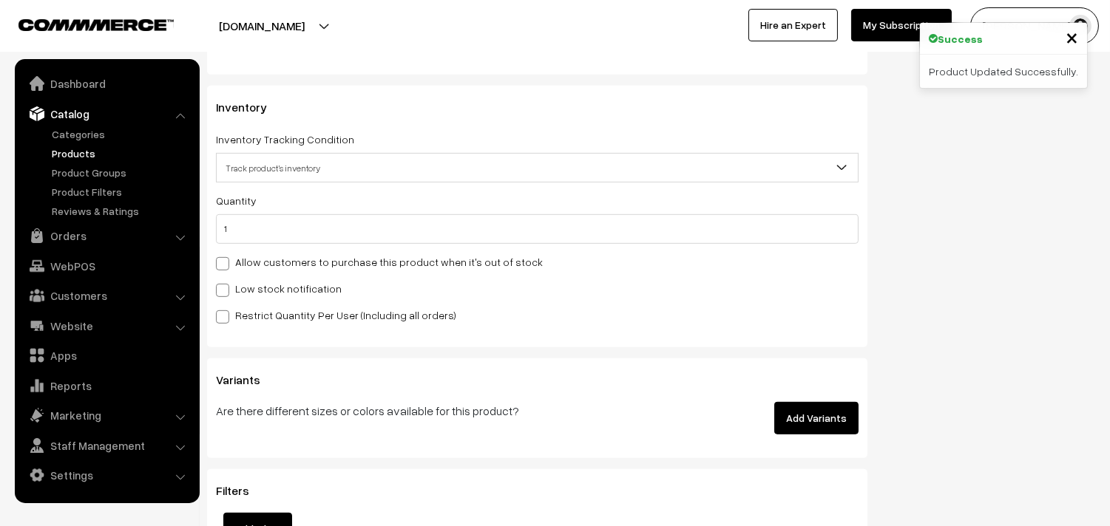
scroll to position [1396, 0]
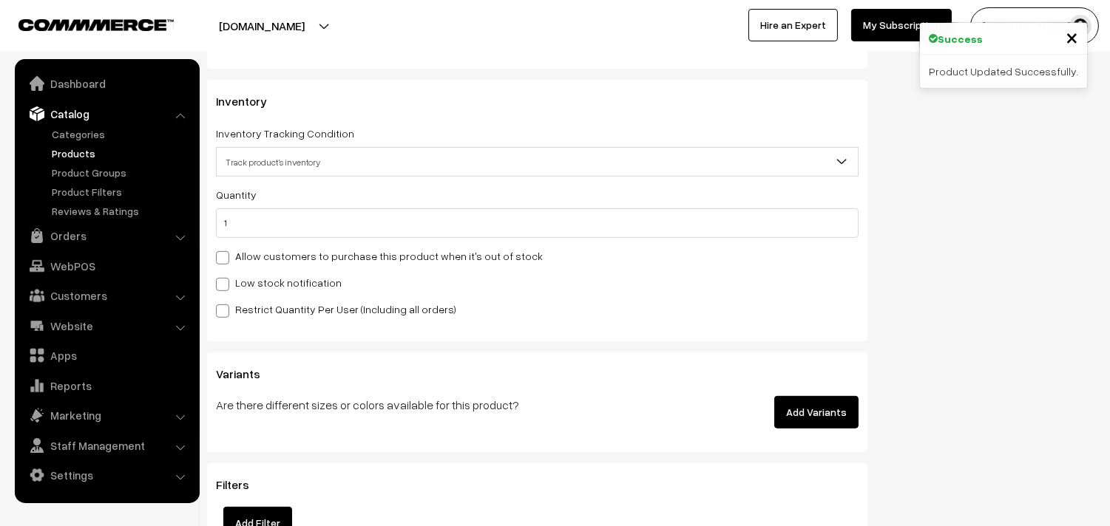
click at [259, 262] on label "Allow customers to purchase this product when it's out of stock" at bounding box center [379, 256] width 327 height 16
click at [225, 260] on input "Allow customers to purchase this product when it's out of stock" at bounding box center [221, 256] width 10 height 10
click at [259, 260] on label "Allow customers to purchase this product when it's out of stock" at bounding box center [379, 256] width 327 height 16
click at [225, 260] on input "Allow customers to purchase this product when it's out of stock" at bounding box center [221, 256] width 10 height 10
checkbox input "false"
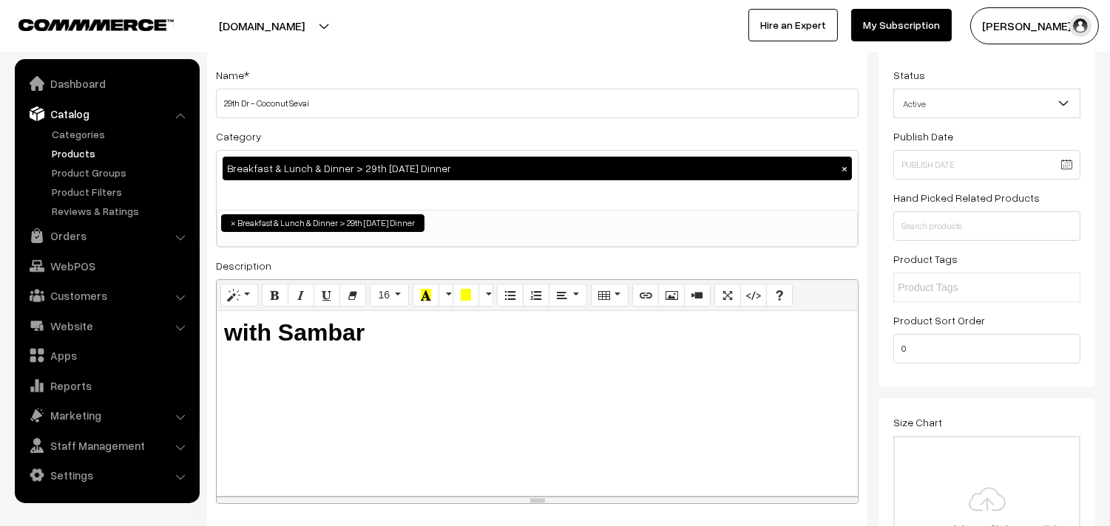
scroll to position [0, 0]
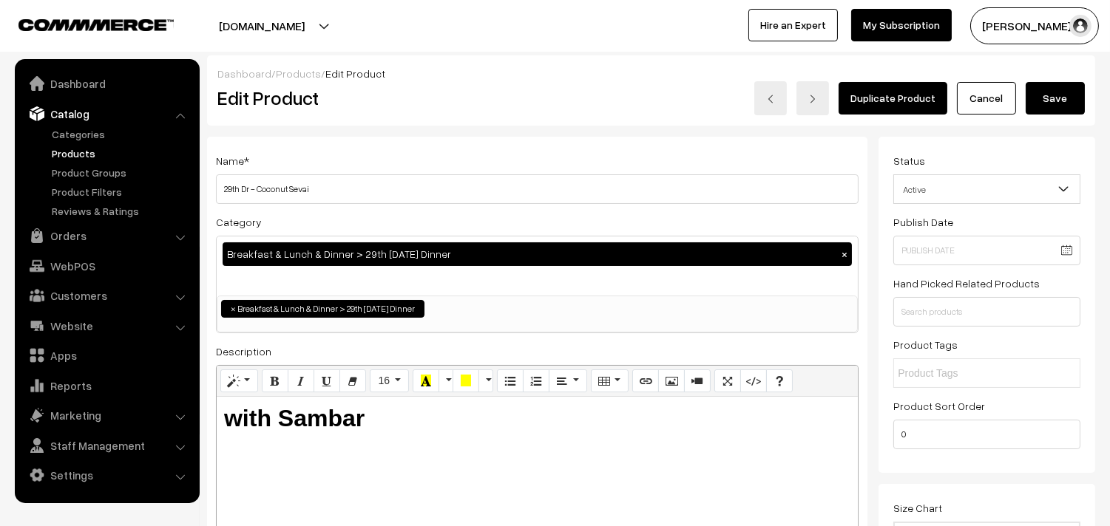
click at [1055, 101] on button "Save" at bounding box center [1054, 98] width 59 height 33
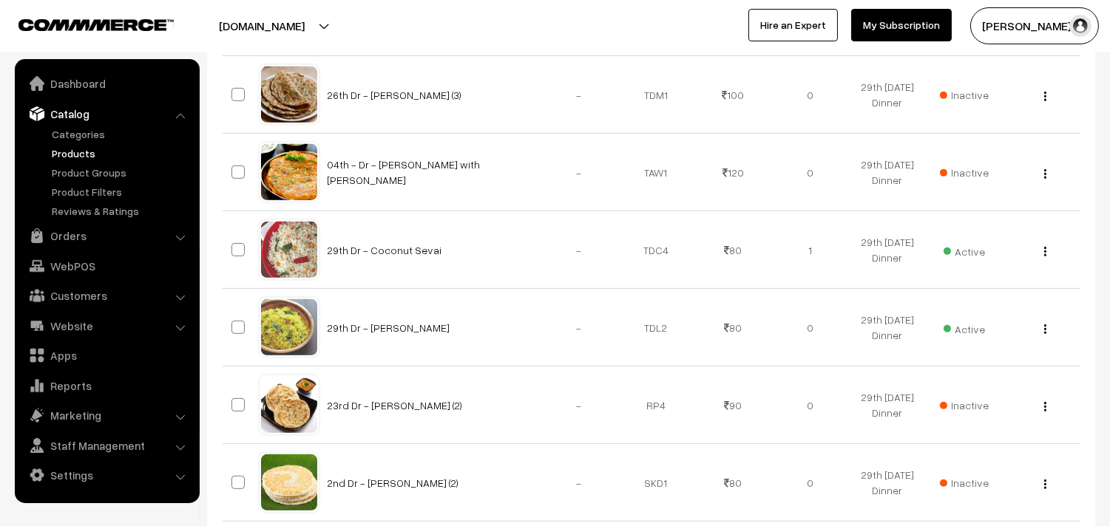
scroll to position [1396, 0]
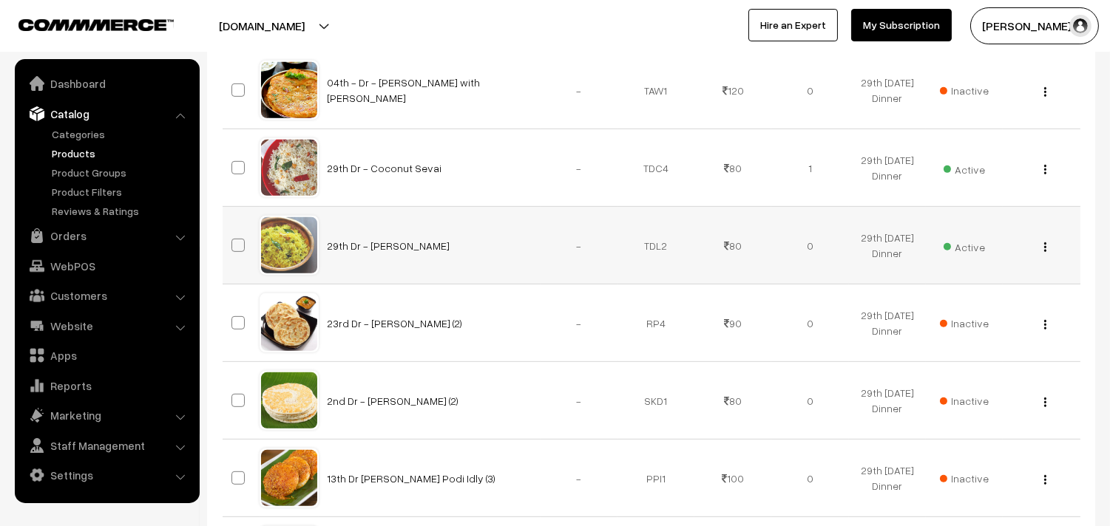
click at [1045, 244] on img "button" at bounding box center [1045, 247] width 2 height 10
click at [960, 293] on link "Edit" at bounding box center [979, 301] width 126 height 33
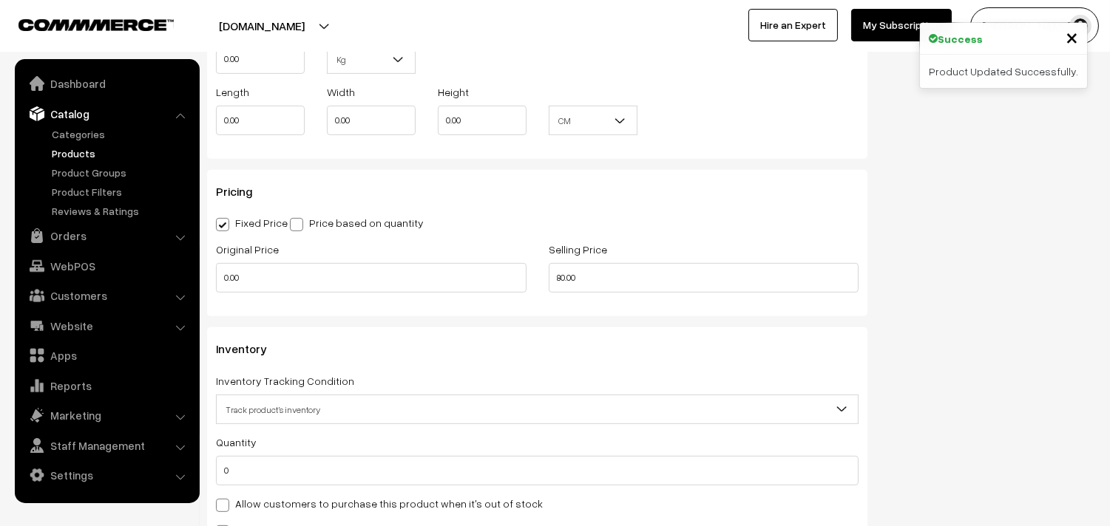
scroll to position [1396, 0]
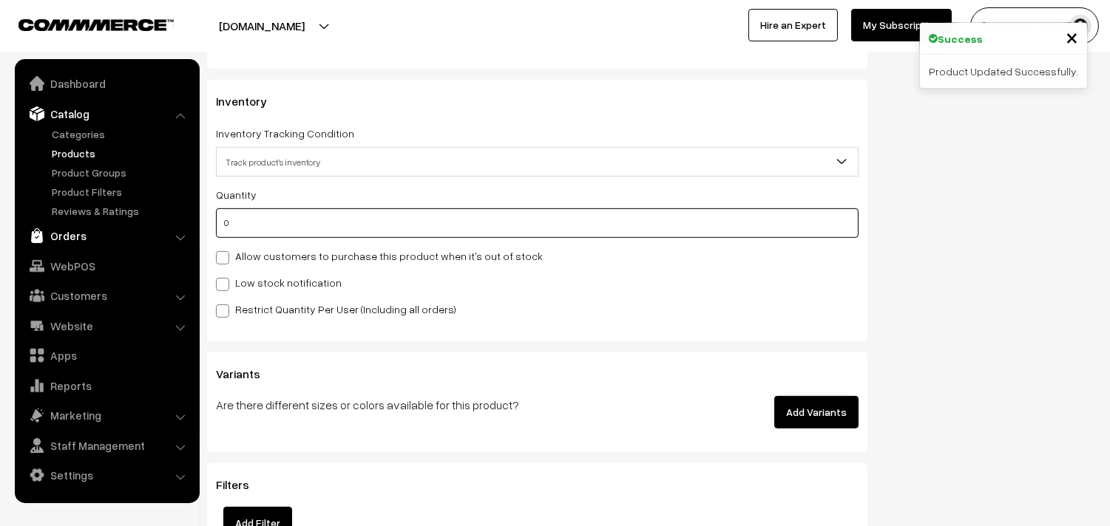
drag, startPoint x: 163, startPoint y: 237, endPoint x: 140, endPoint y: 223, distance: 26.9
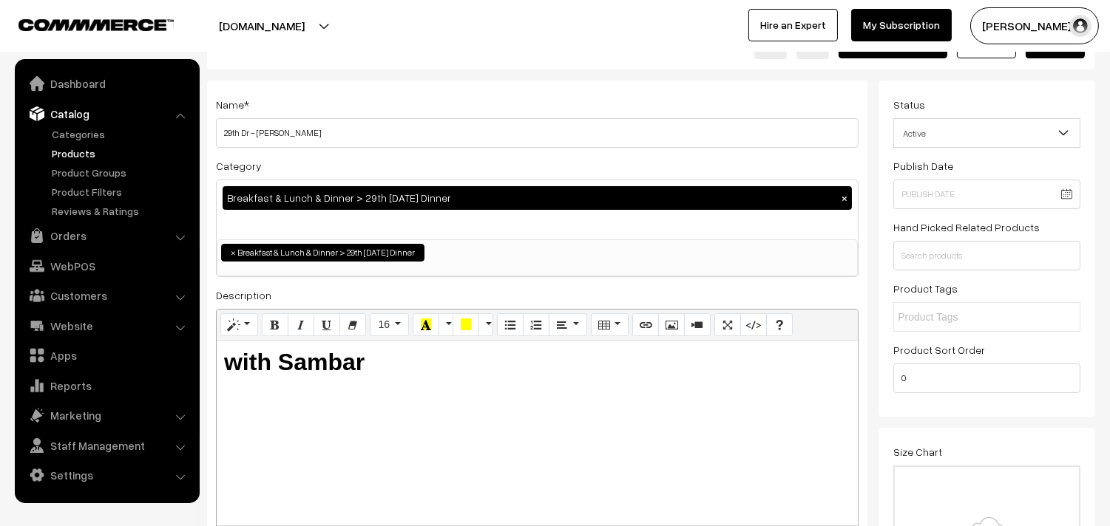
scroll to position [0, 0]
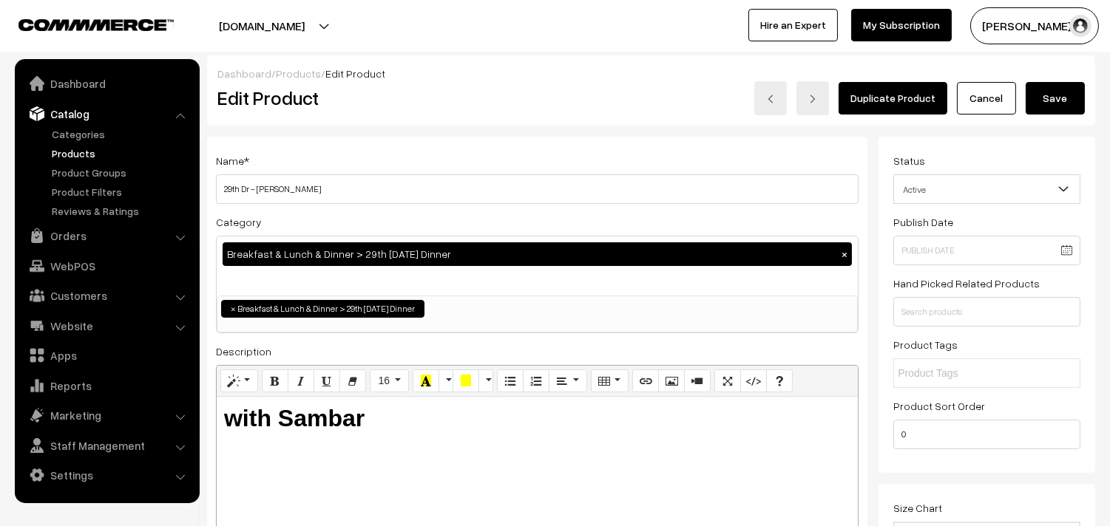
type input "1"
click at [1059, 89] on button "Save" at bounding box center [1054, 98] width 59 height 33
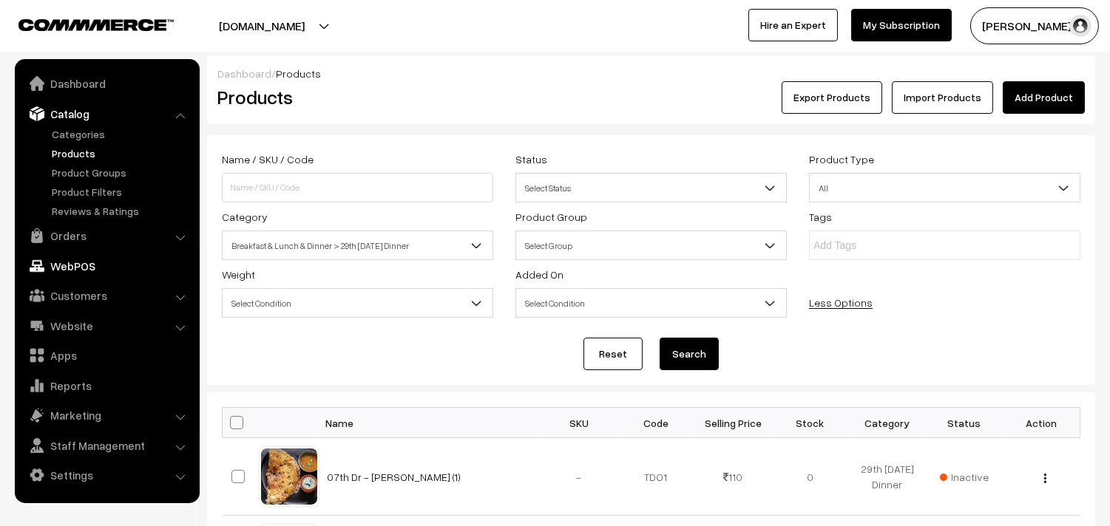
click at [52, 254] on link "WebPOS" at bounding box center [106, 266] width 176 height 27
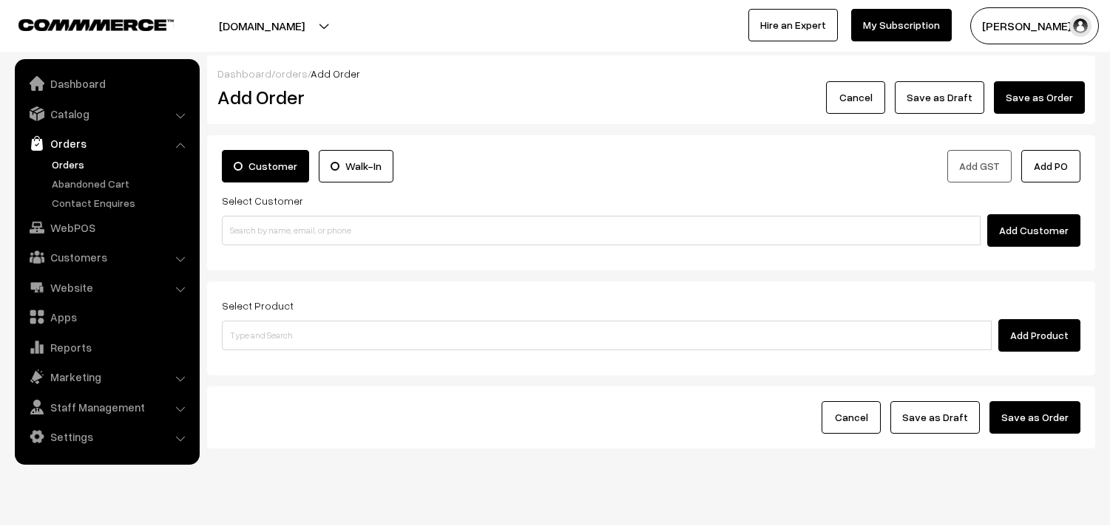
click at [279, 217] on input at bounding box center [601, 231] width 759 height 30
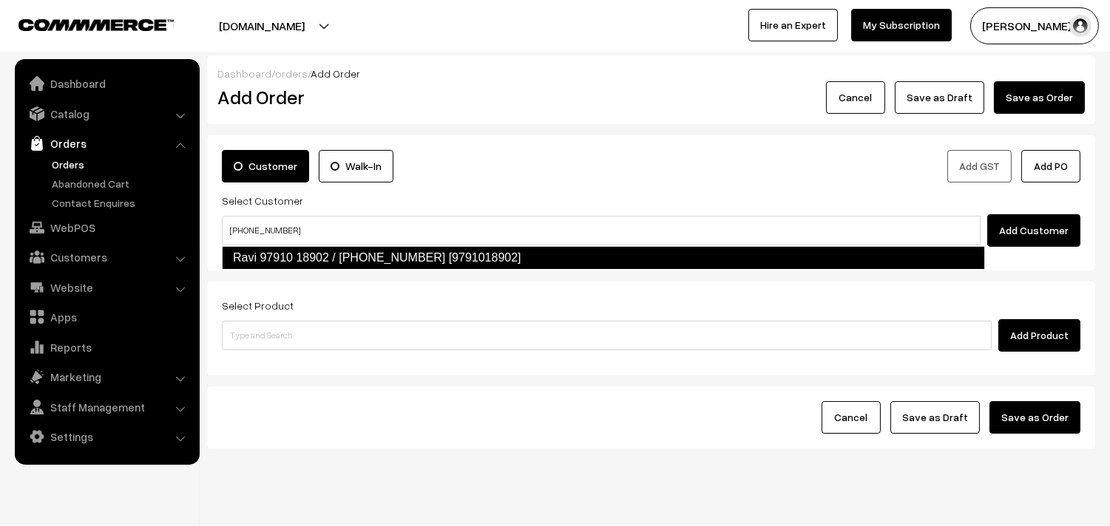
click at [269, 256] on link "Ravi 97910 18902 / +971 50 450 6283 97910 20892 [9791018902]" at bounding box center [603, 258] width 763 height 24
type input "+971 50 450 6283"
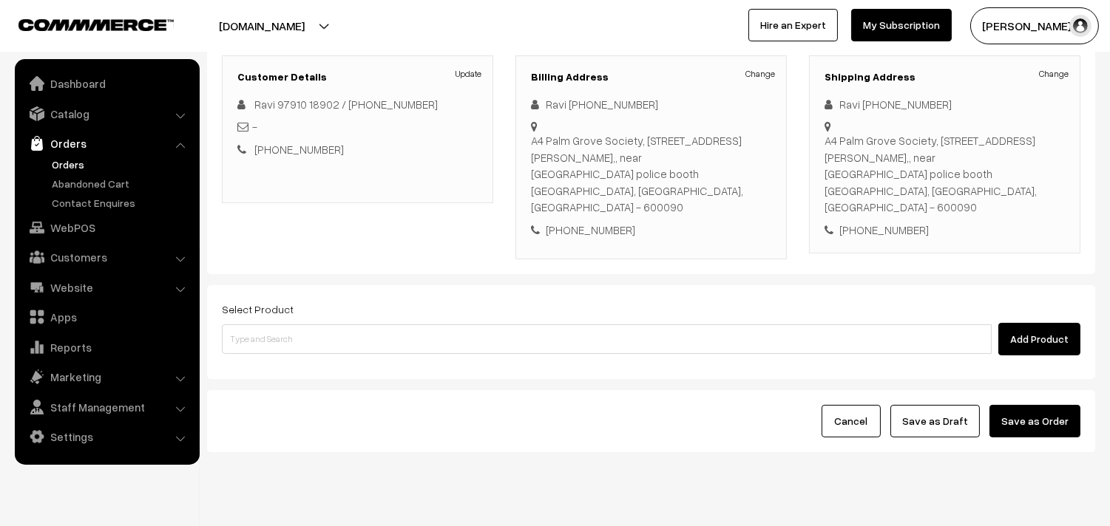
scroll to position [201, 0]
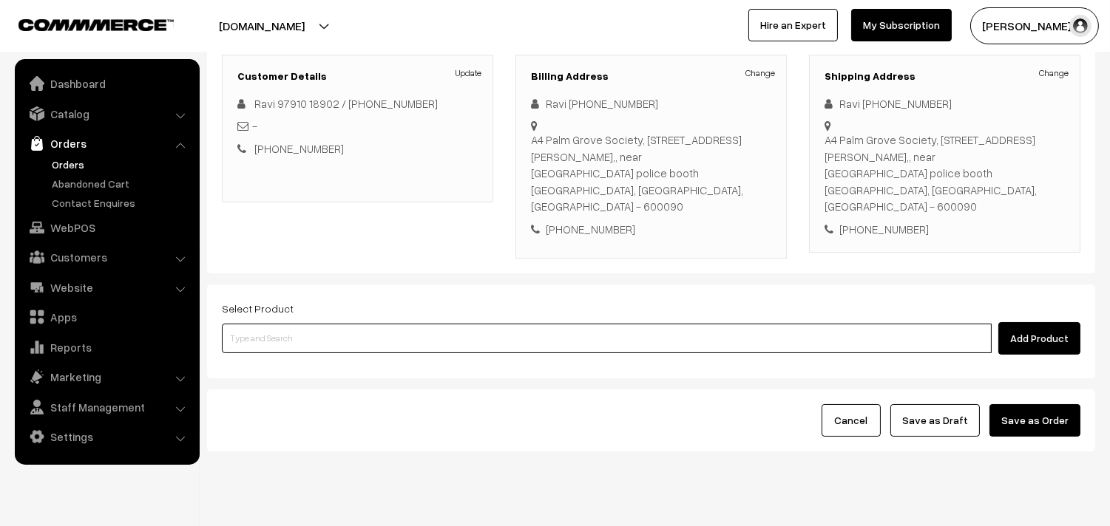
click at [284, 324] on input at bounding box center [607, 339] width 770 height 30
type input "lemon sevai"
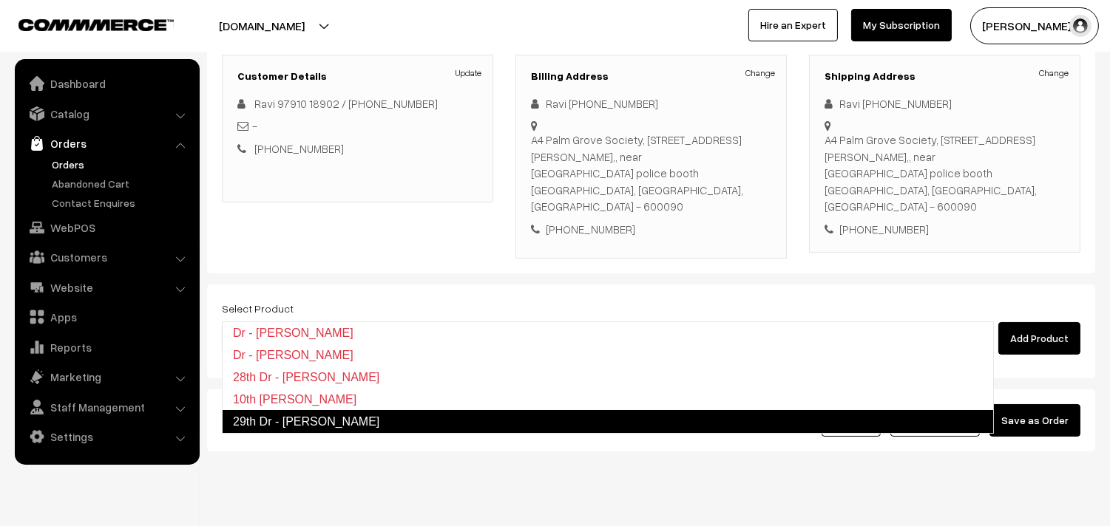
click at [316, 415] on link "29th Dr - Lemon Sevai" at bounding box center [608, 422] width 772 height 24
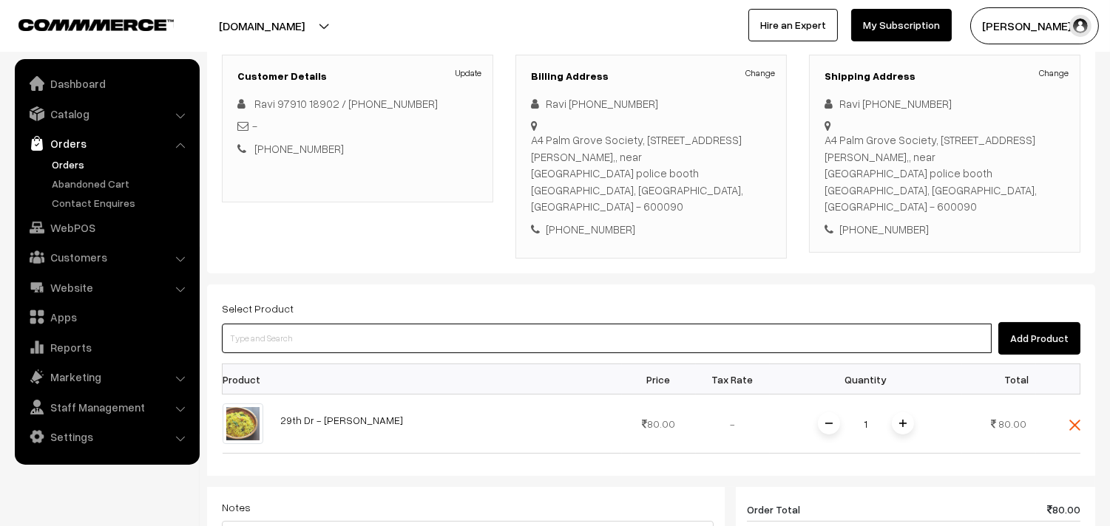
drag, startPoint x: 300, startPoint y: 309, endPoint x: 294, endPoint y: 304, distance: 7.9
click at [300, 324] on input at bounding box center [607, 339] width 770 height 30
type input "coconut se"
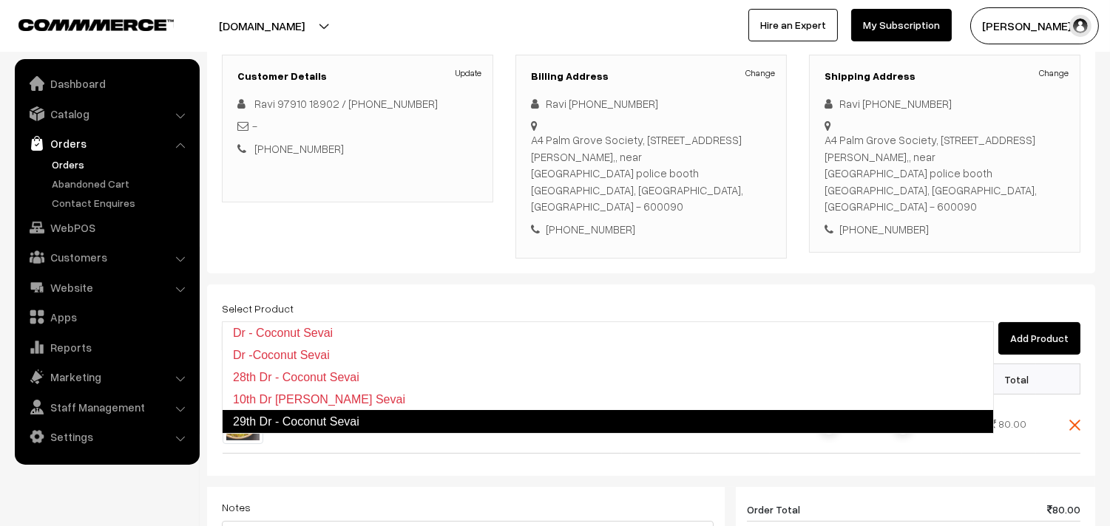
click at [293, 417] on link "29th Dr - Coconut Sevai" at bounding box center [608, 422] width 772 height 24
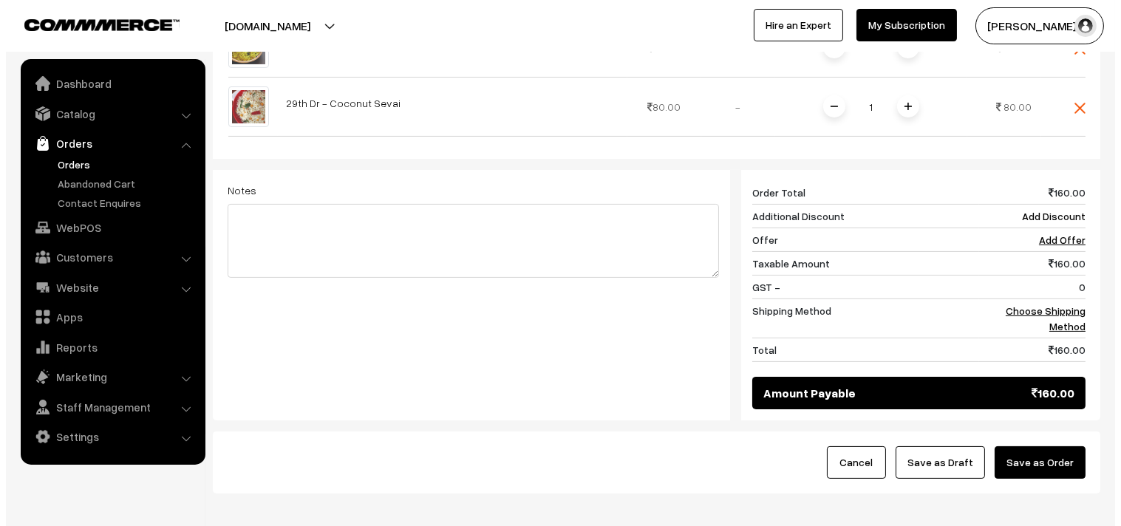
scroll to position [621, 0]
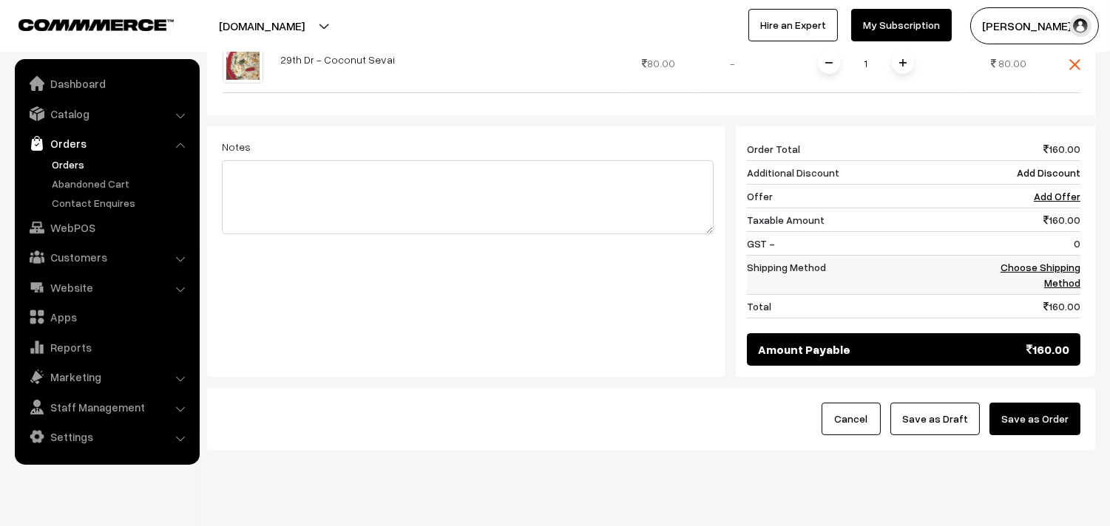
click at [1063, 261] on link "Choose Shipping Method" at bounding box center [1040, 275] width 80 height 28
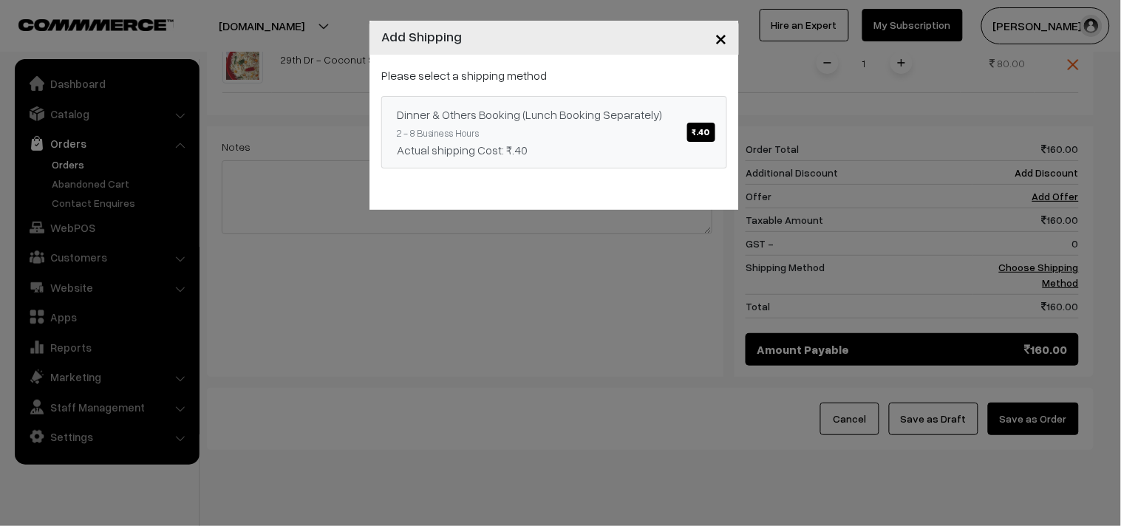
click at [711, 143] on div "Actual shipping Cost: ₹.40" at bounding box center [554, 150] width 315 height 18
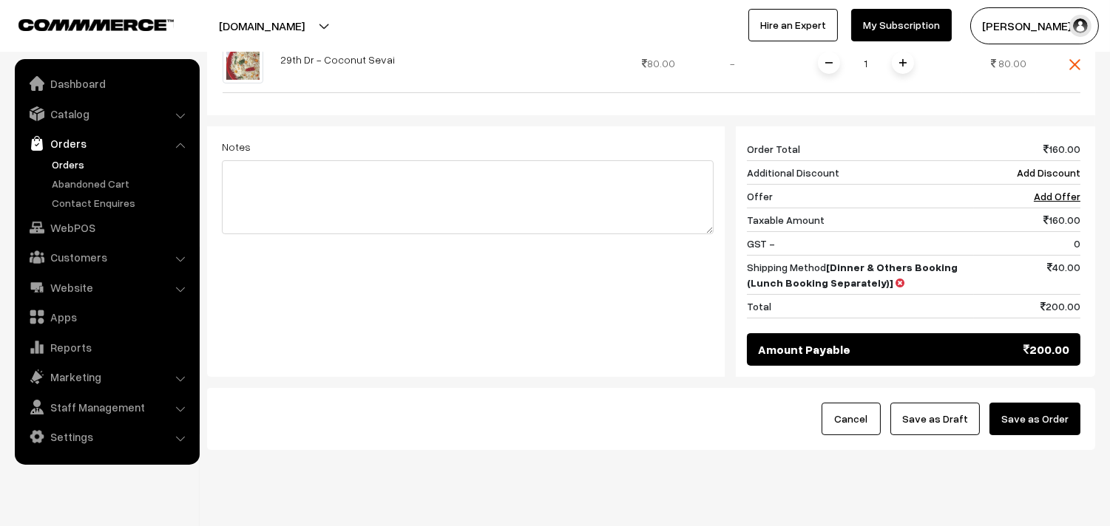
click at [1035, 403] on button "Save as Order" at bounding box center [1034, 419] width 91 height 33
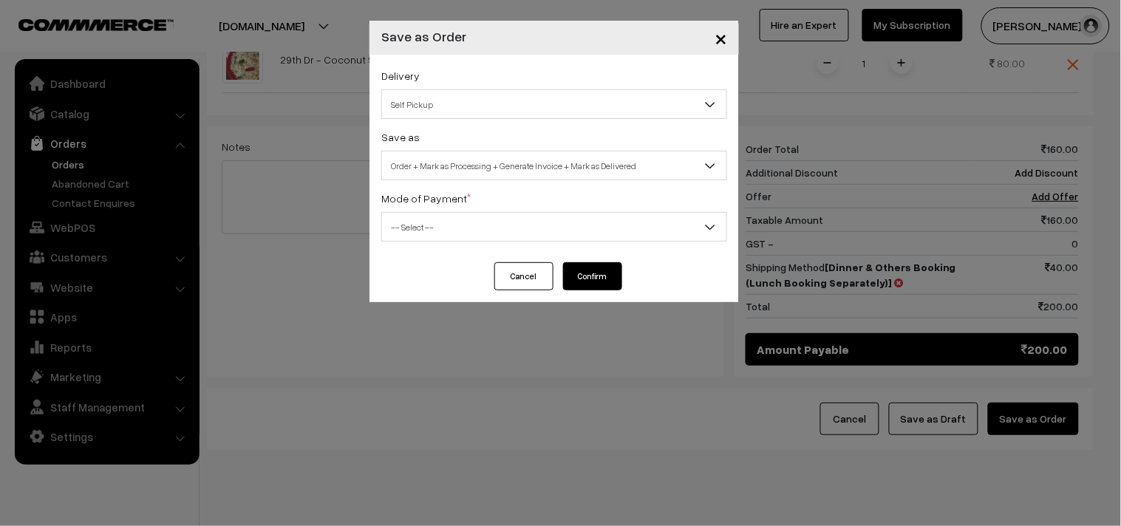
click at [444, 102] on span "Self Pickup" at bounding box center [554, 105] width 345 height 26
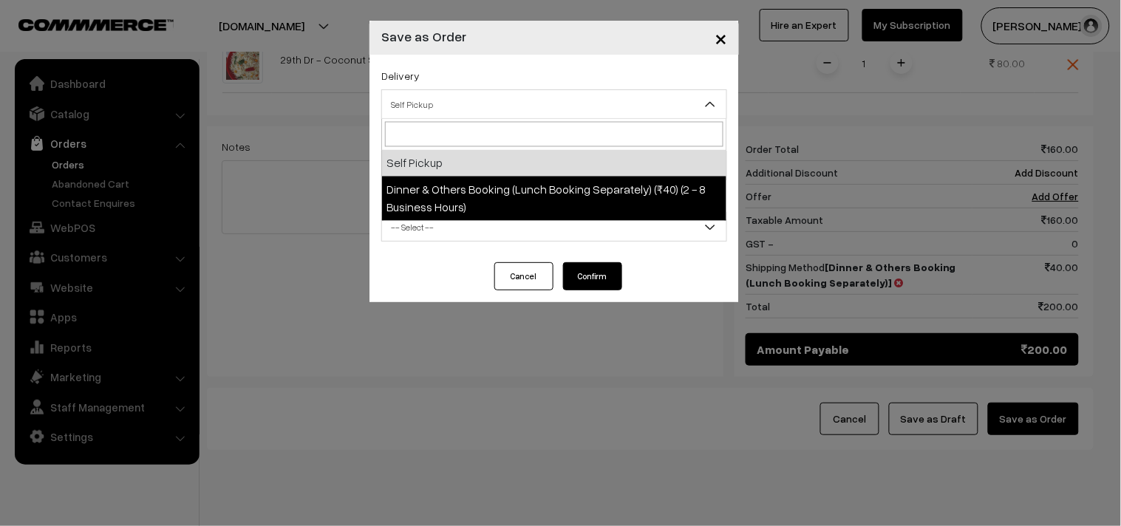
select select "DOB1"
select select "3"
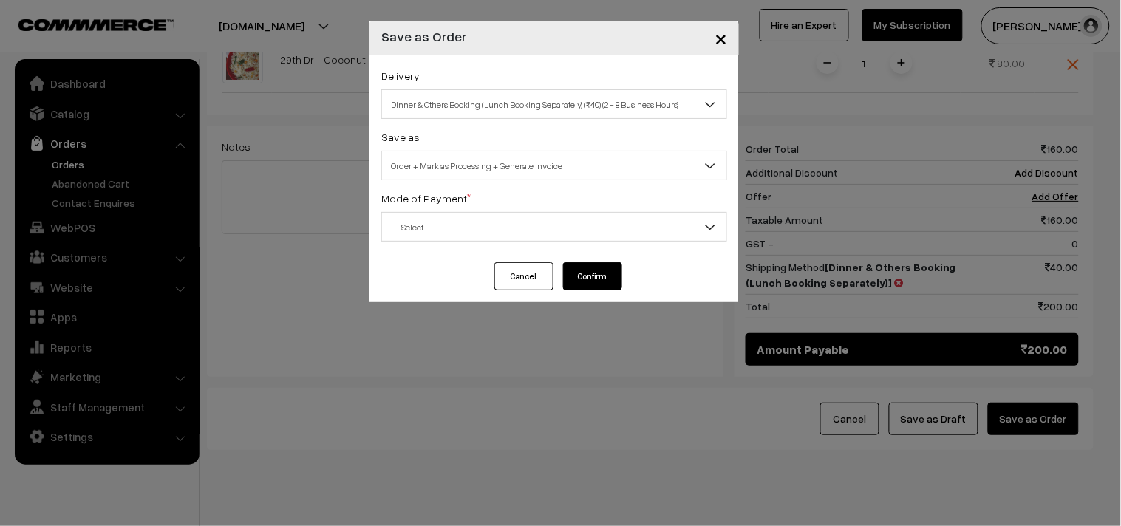
click at [467, 163] on span "Order + Mark as Processing + Generate Invoice" at bounding box center [554, 166] width 345 height 26
click at [415, 211] on div "Mode of Payment * -- Select -- COD Cash Cheque NEFT Online Payment DD Others --…" at bounding box center [554, 215] width 346 height 52
click at [414, 235] on span "-- Select --" at bounding box center [554, 227] width 345 height 26
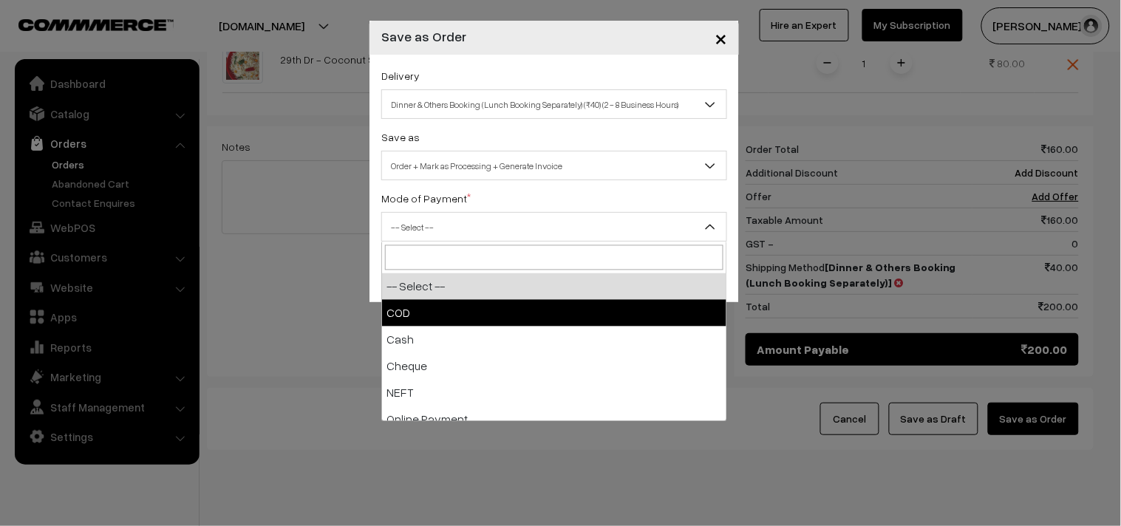
drag, startPoint x: 416, startPoint y: 315, endPoint x: 580, endPoint y: 291, distance: 165.1
select select "1"
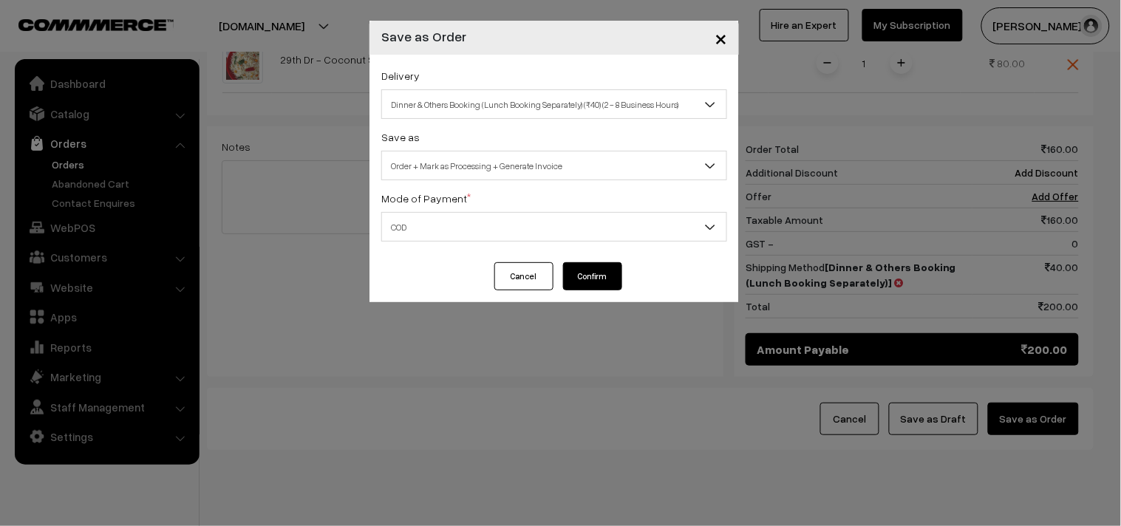
click at [602, 274] on button "Confirm" at bounding box center [592, 276] width 59 height 28
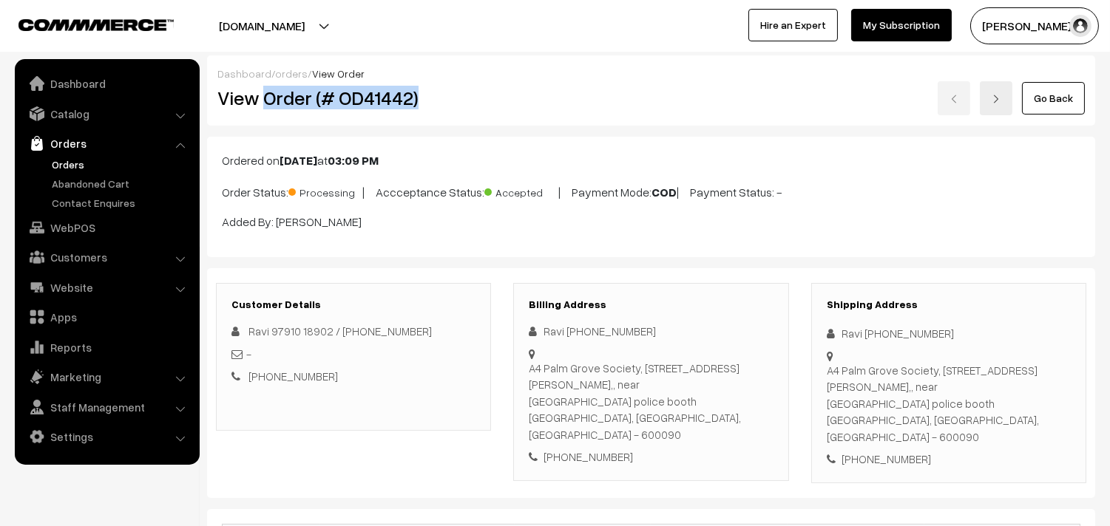
drag, startPoint x: 0, startPoint y: 0, endPoint x: 424, endPoint y: 96, distance: 435.1
click at [424, 96] on h2 "View Order (# OD41442)" at bounding box center [354, 97] width 274 height 23
copy h2 "Order (# OD41442)"
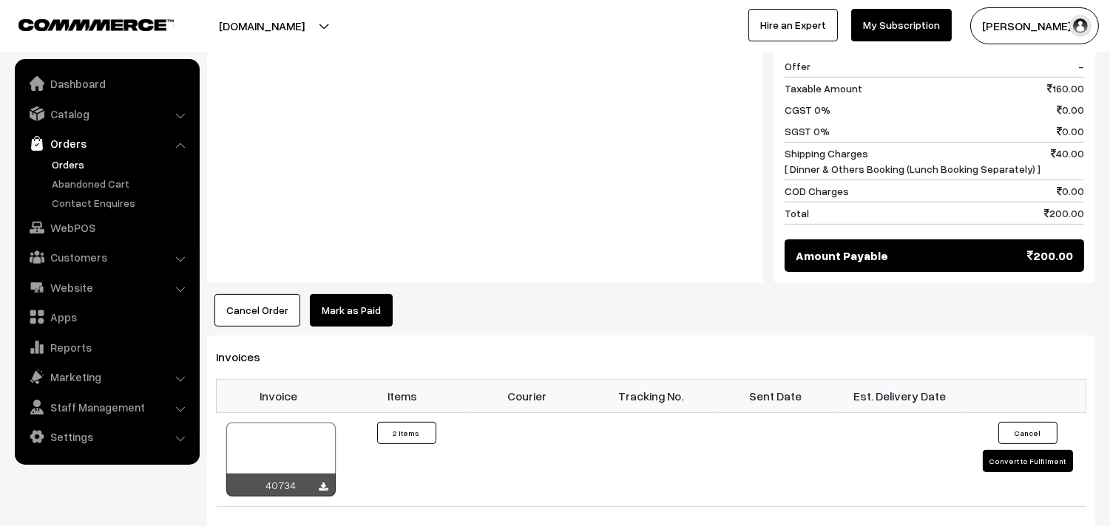
scroll to position [821, 0]
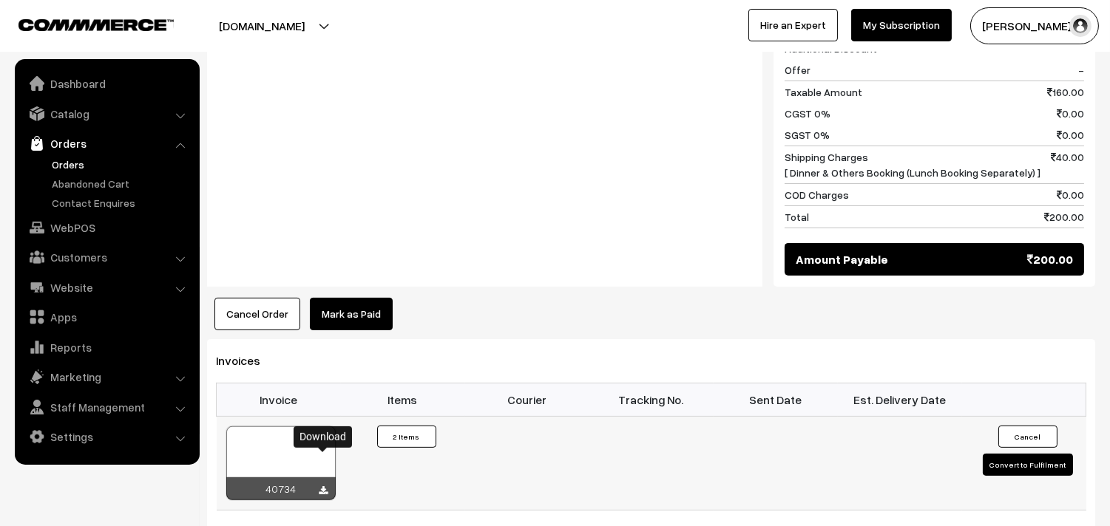
click at [322, 486] on icon at bounding box center [323, 491] width 9 height 10
click at [82, 160] on link "Orders" at bounding box center [121, 165] width 146 height 16
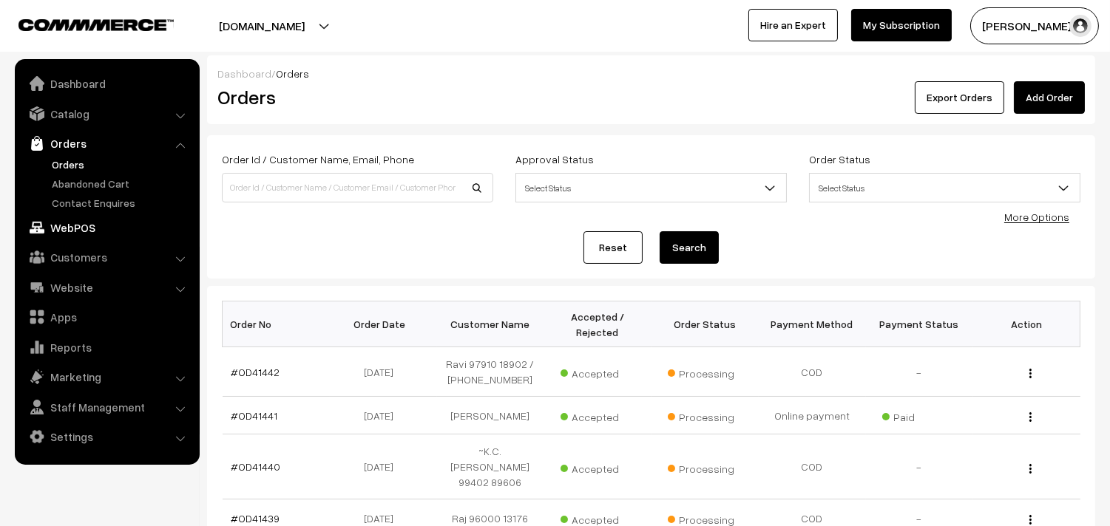
click at [81, 226] on link "WebPOS" at bounding box center [106, 227] width 176 height 27
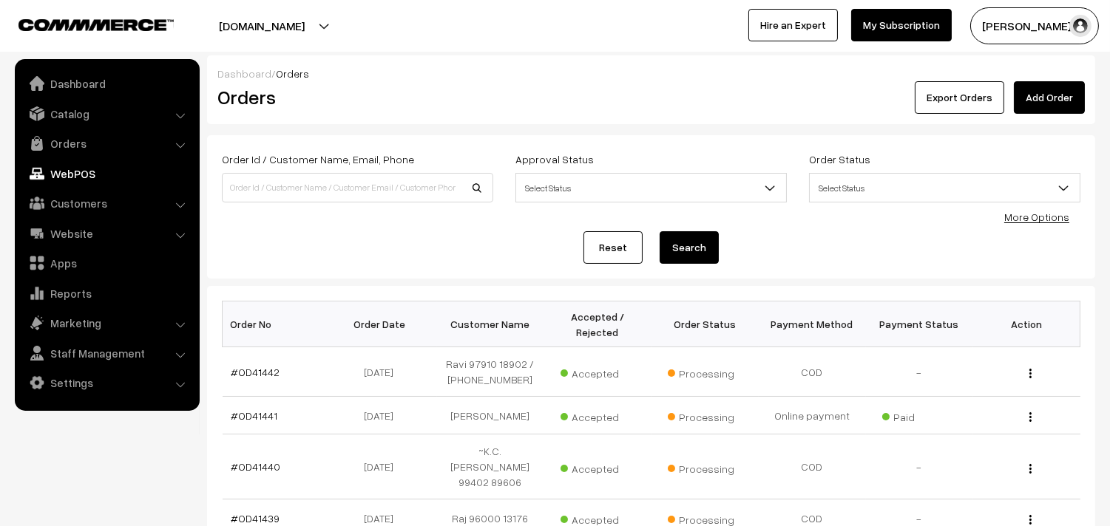
click at [326, 218] on div "Order Id / Customer Name, Email, Phone Approval Status Select Status Awaiting A…" at bounding box center [651, 207] width 858 height 114
click at [326, 210] on div "Order Id / Customer Name, Email, Phone" at bounding box center [357, 180] width 293 height 61
click at [328, 202] on input at bounding box center [357, 188] width 271 height 30
click at [328, 197] on input at bounding box center [357, 188] width 271 height 30
paste input "80561 30015"
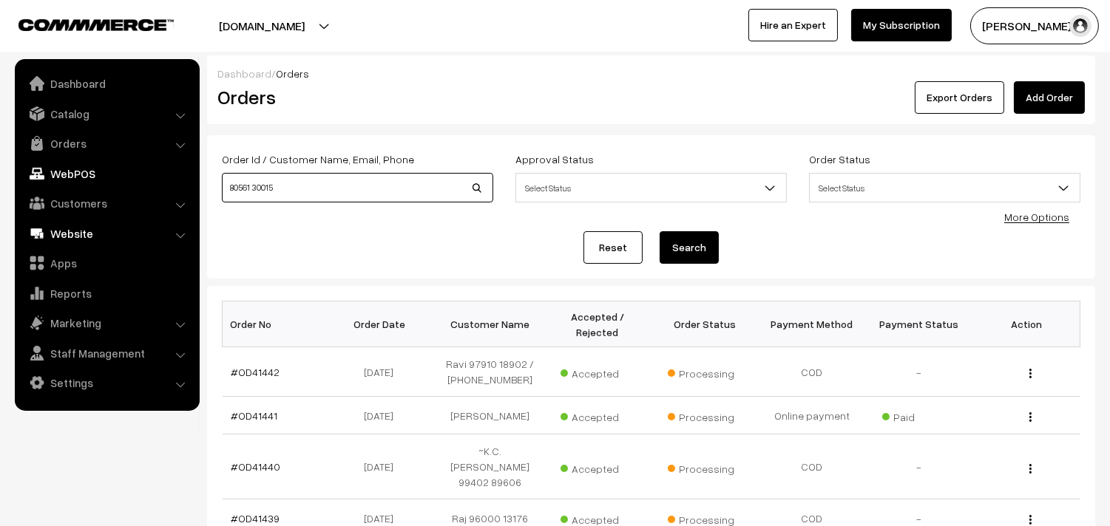
type input "80561 30015"
click at [86, 225] on link "Website" at bounding box center [106, 233] width 176 height 27
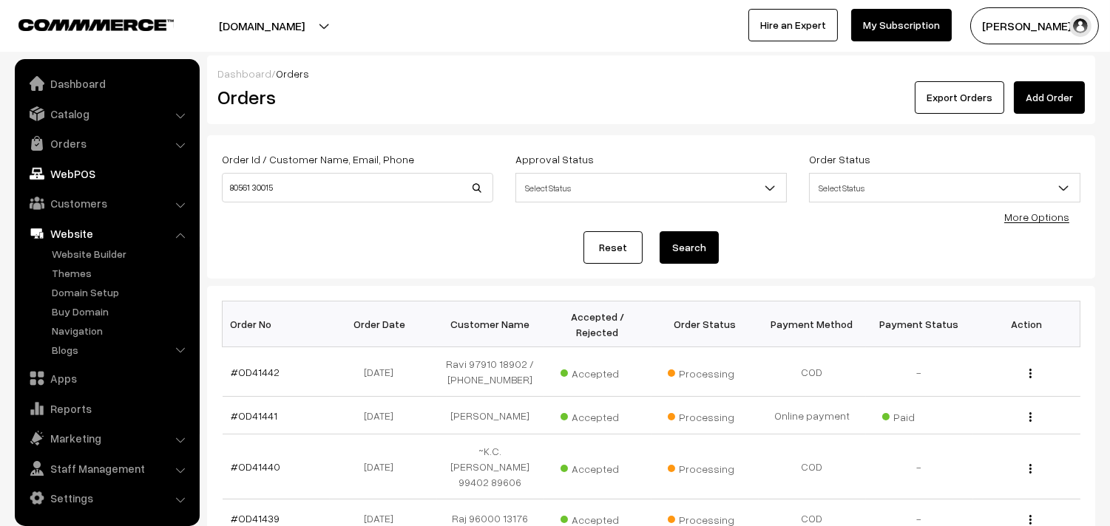
click at [90, 166] on link "WebPOS" at bounding box center [106, 173] width 176 height 27
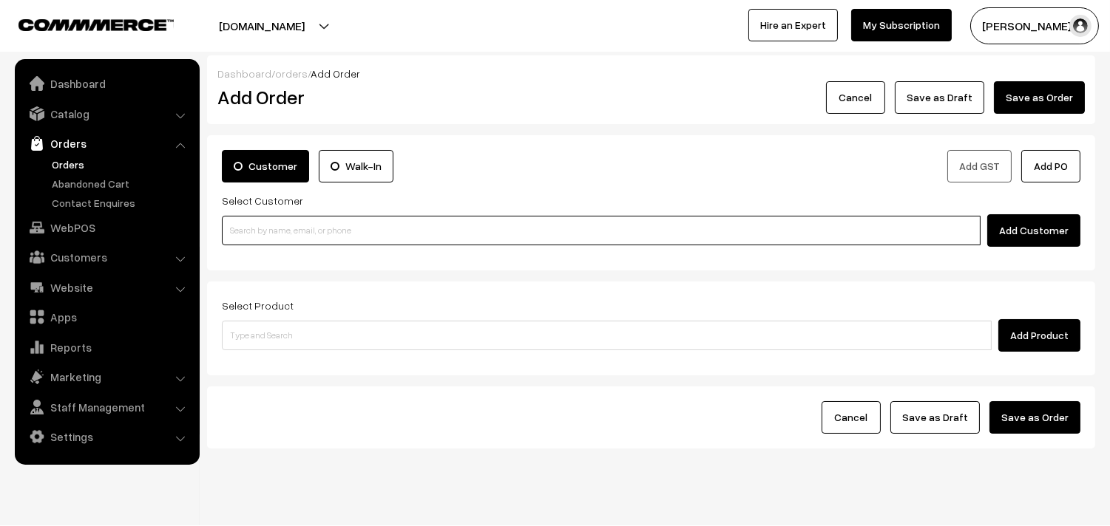
click at [288, 235] on input at bounding box center [601, 231] width 759 height 30
paste input "80561 30015"
click at [251, 225] on input "80561 30015" at bounding box center [601, 231] width 759 height 30
click at [274, 249] on link "[PERSON_NAME] 80561 30015 [8056130015]" at bounding box center [603, 258] width 761 height 22
type input "80561 30015"
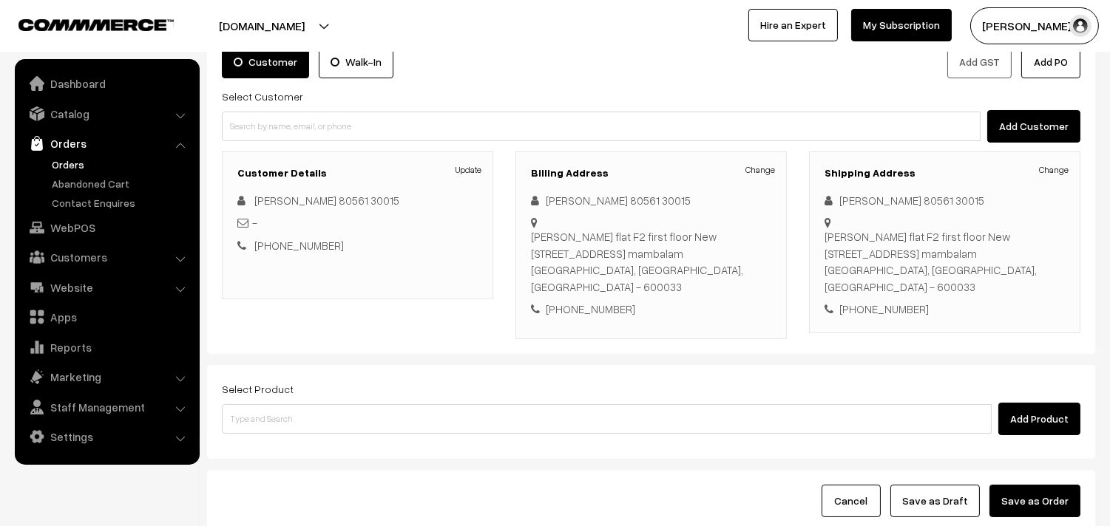
scroll to position [218, 0]
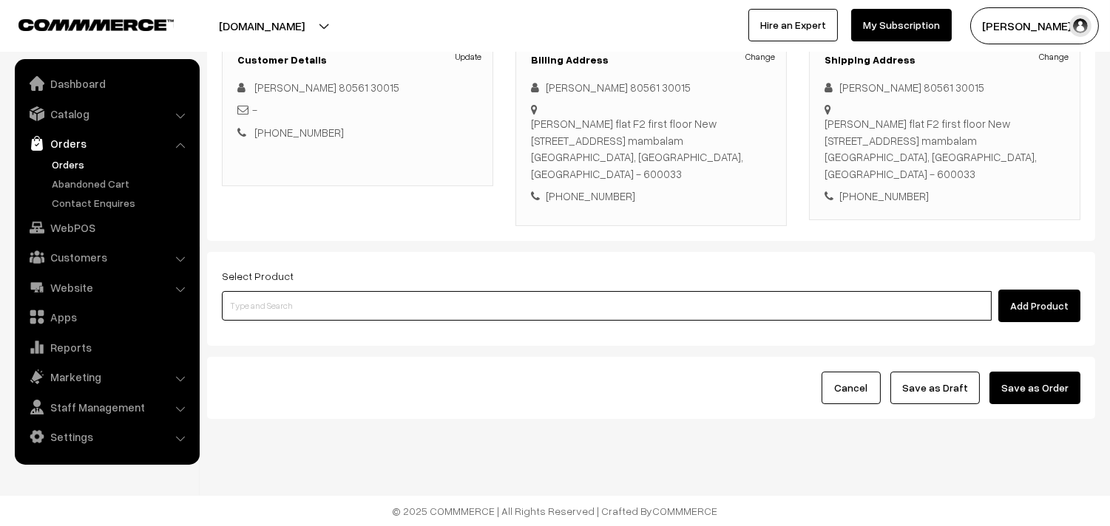
click at [344, 304] on input at bounding box center [607, 306] width 770 height 30
type input "cow ghee"
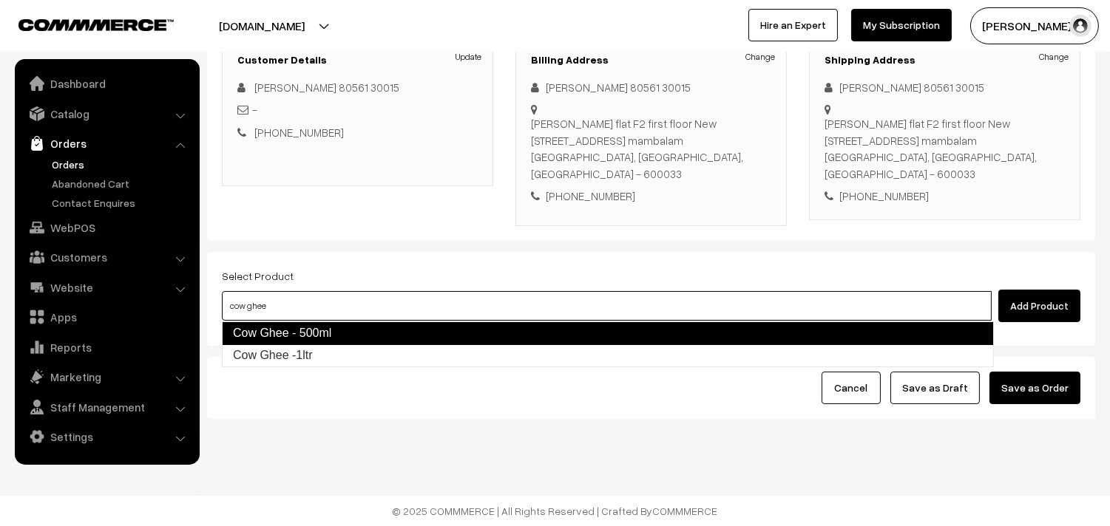
click at [337, 334] on link "Cow Ghee - 500ml" at bounding box center [608, 334] width 772 height 24
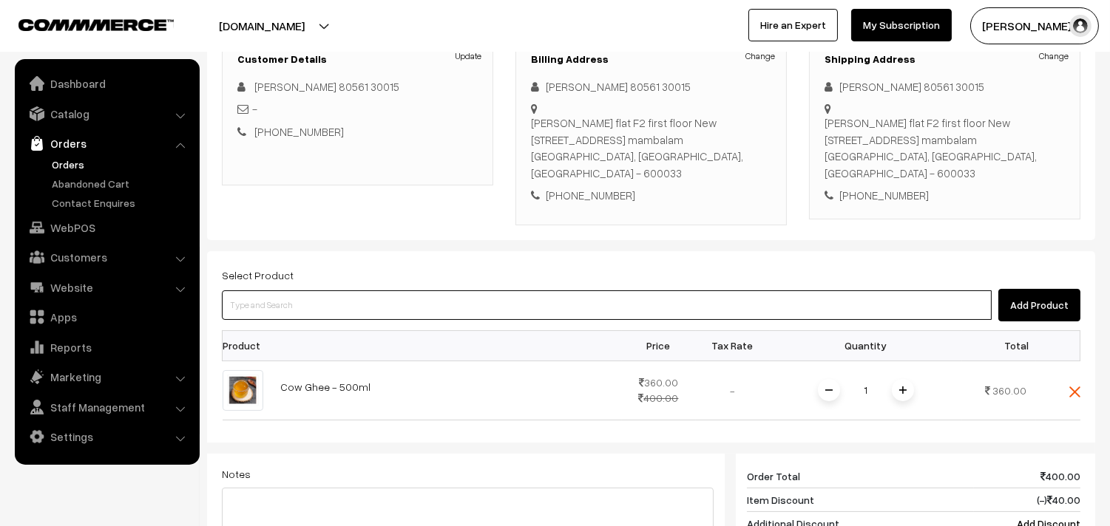
click at [305, 301] on input at bounding box center [607, 306] width 770 height 30
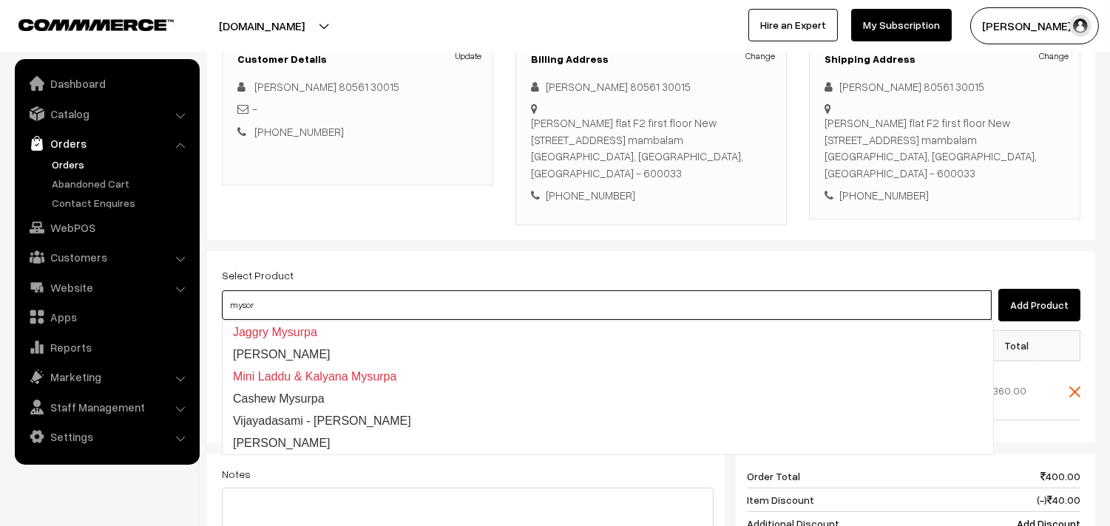
type input "mysore"
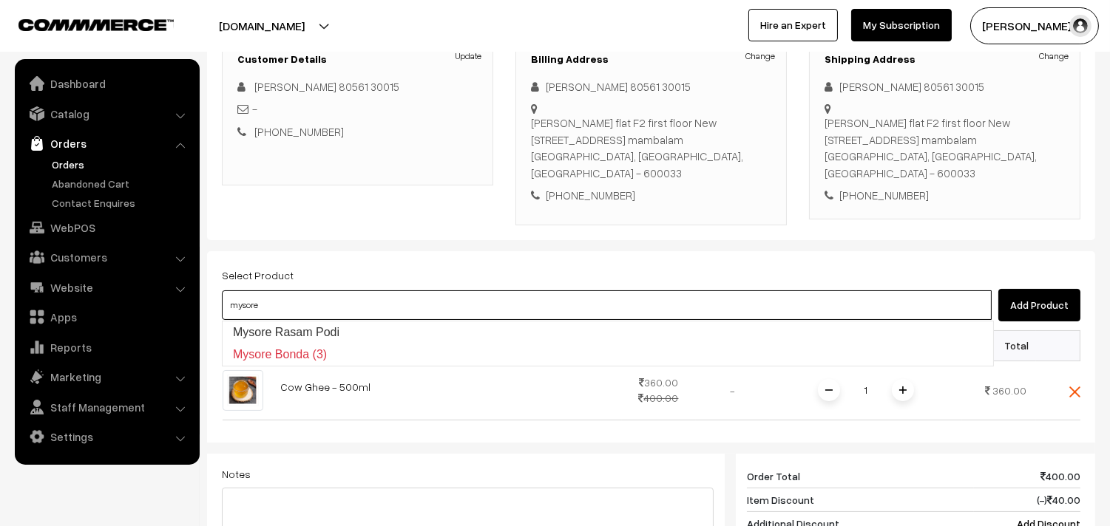
click at [300, 318] on input "mysore" at bounding box center [607, 306] width 770 height 30
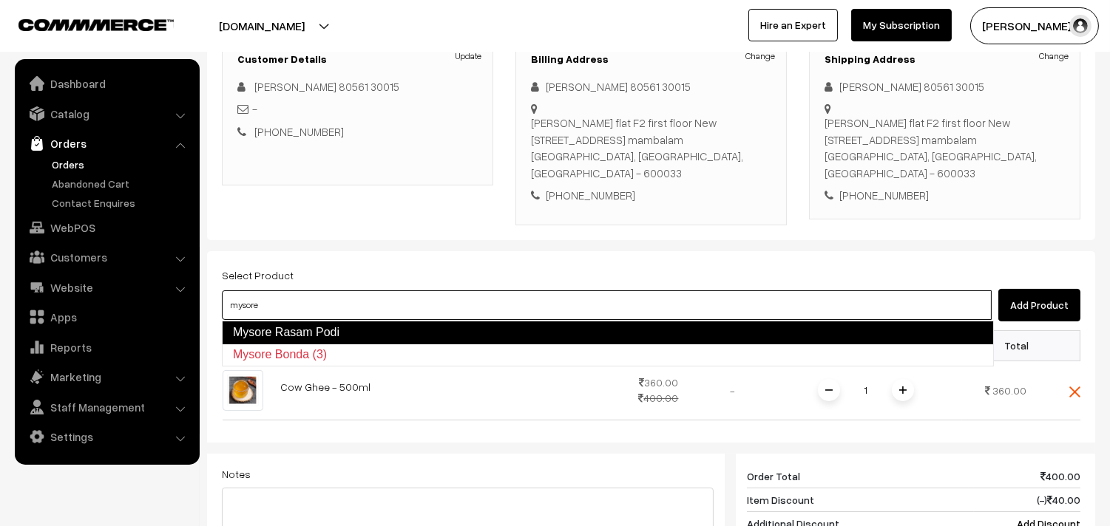
click at [300, 329] on link "Mysore Rasam Podi" at bounding box center [608, 333] width 772 height 24
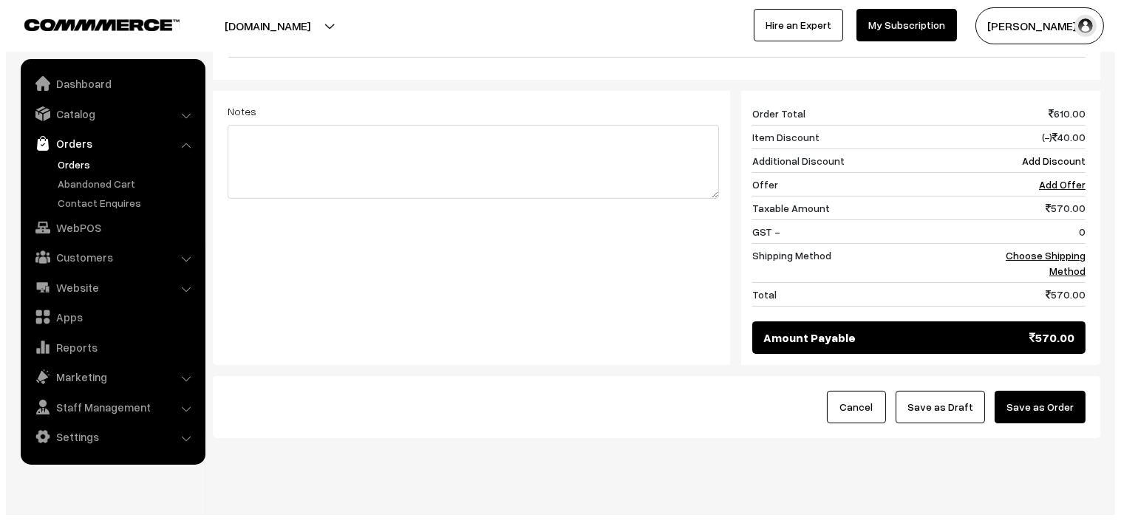
scroll to position [661, 0]
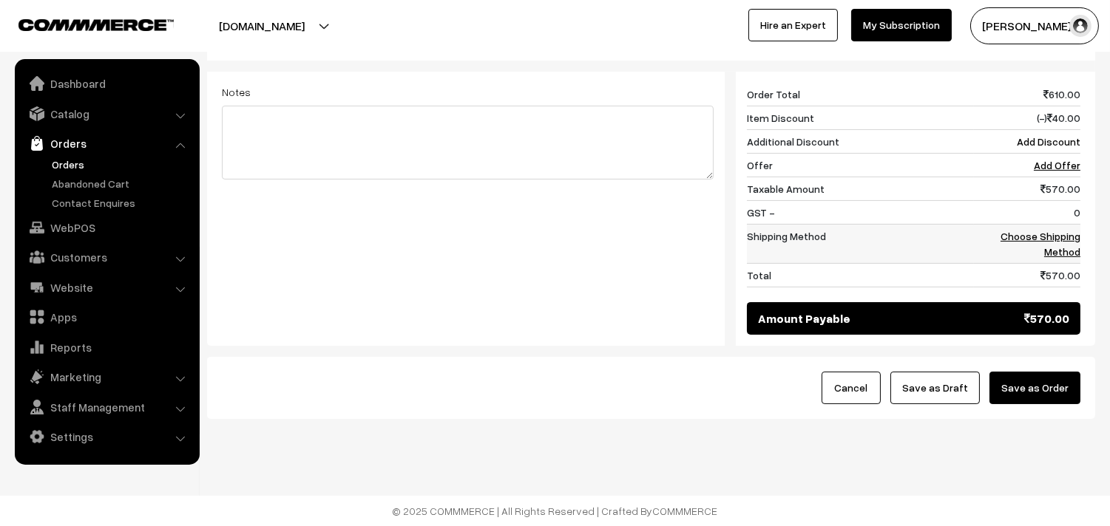
click at [1022, 233] on link "Choose Shipping Method" at bounding box center [1040, 244] width 80 height 28
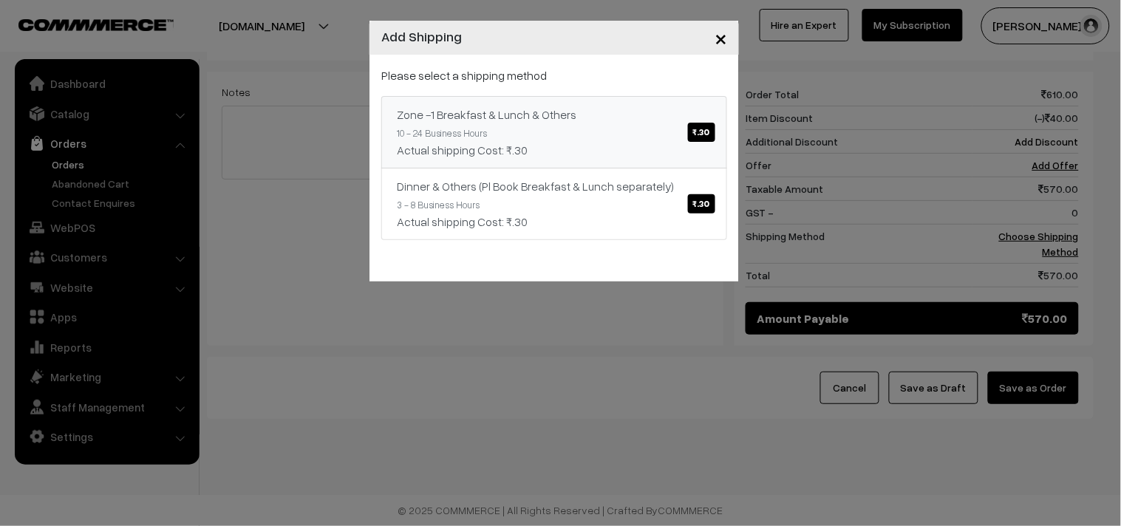
click at [661, 112] on div "Zone -1 Breakfast & Lunch & Others ₹.30" at bounding box center [554, 115] width 315 height 18
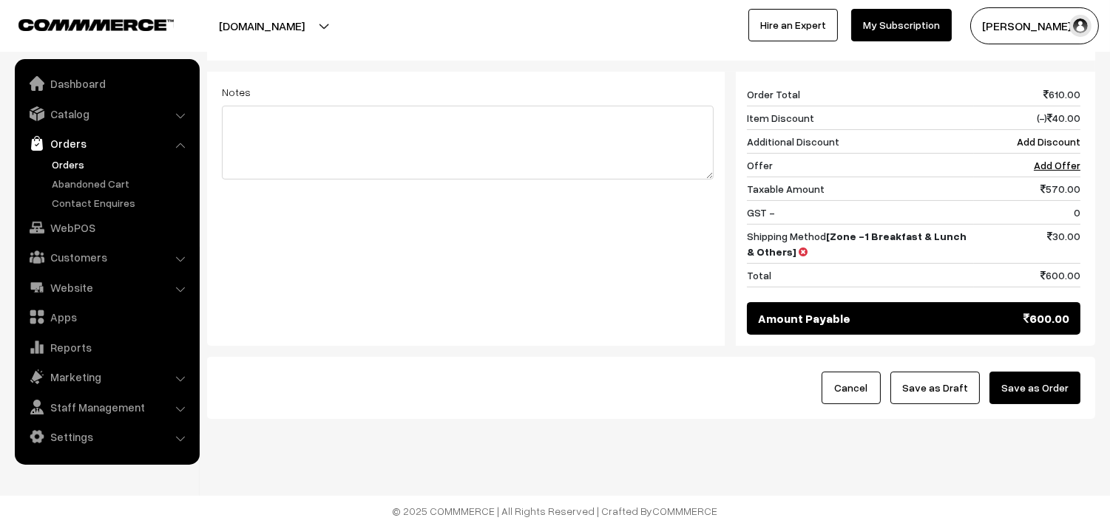
click at [1042, 376] on button "Save as Order" at bounding box center [1034, 388] width 91 height 33
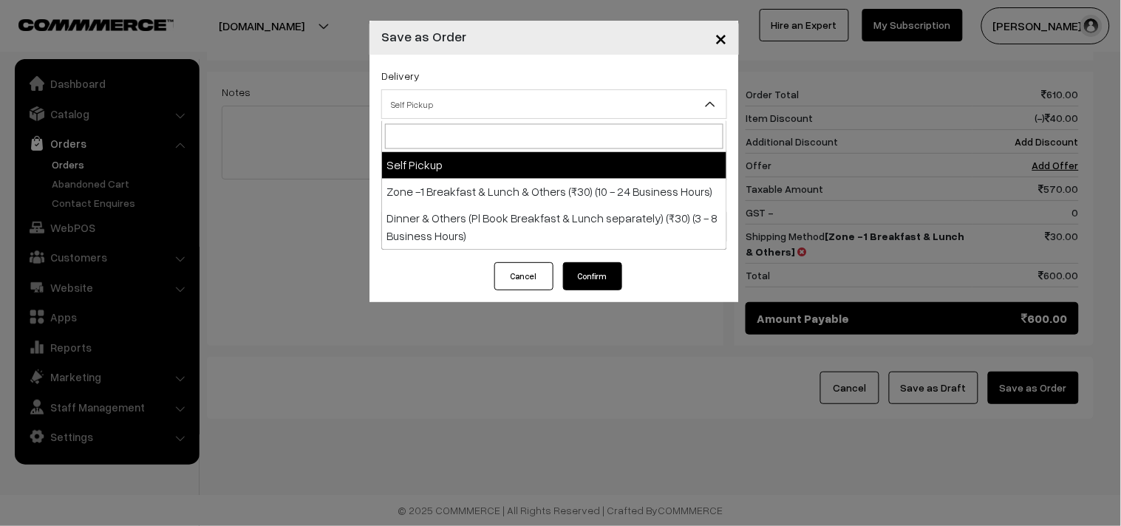
drag, startPoint x: 455, startPoint y: 112, endPoint x: 445, endPoint y: 166, distance: 55.7
click at [455, 112] on span "Self Pickup" at bounding box center [554, 105] width 345 height 26
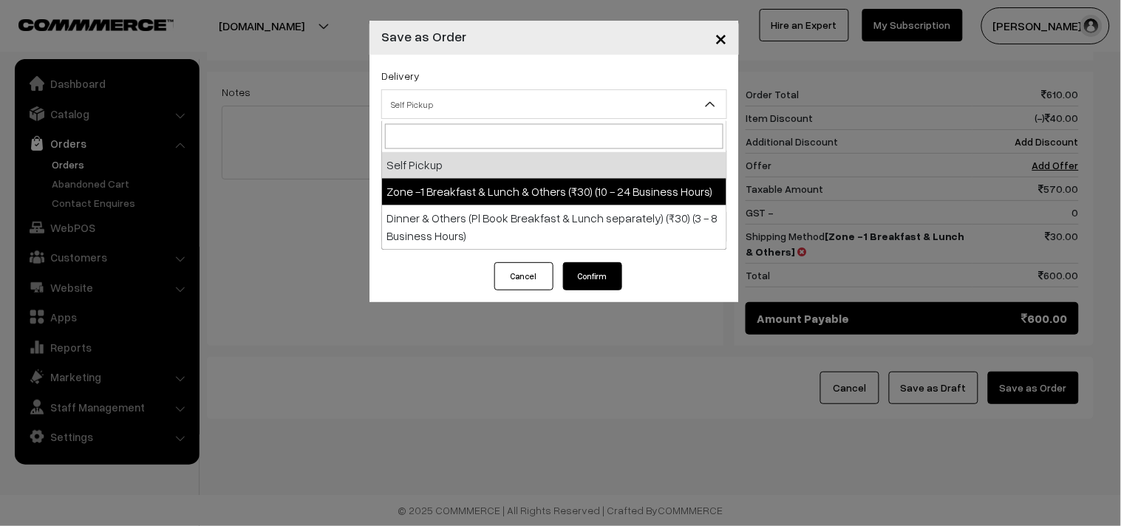
select select "ZON1"
select select "3"
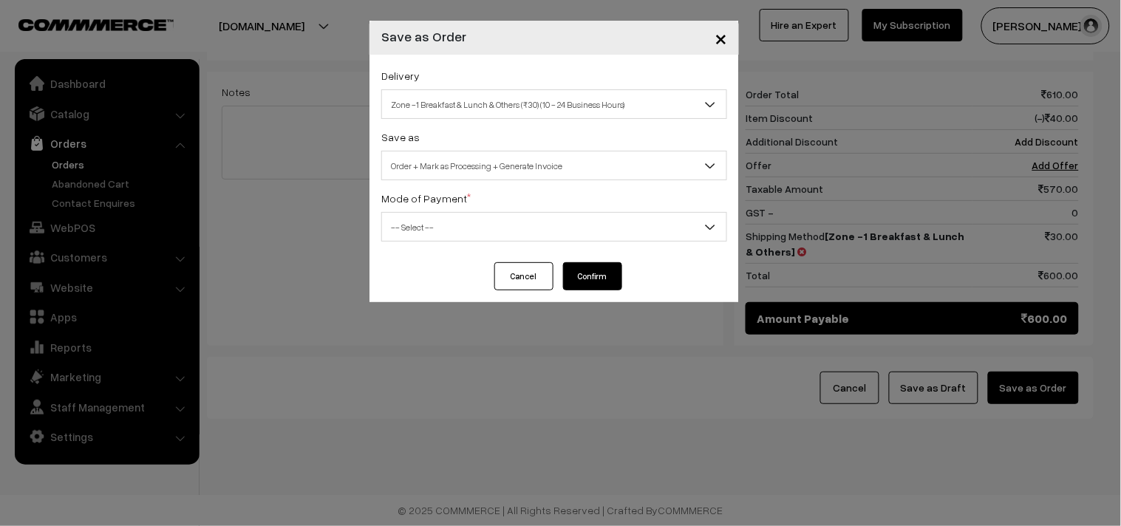
click at [500, 172] on span "Order + Mark as Processing + Generate Invoice" at bounding box center [554, 166] width 345 height 26
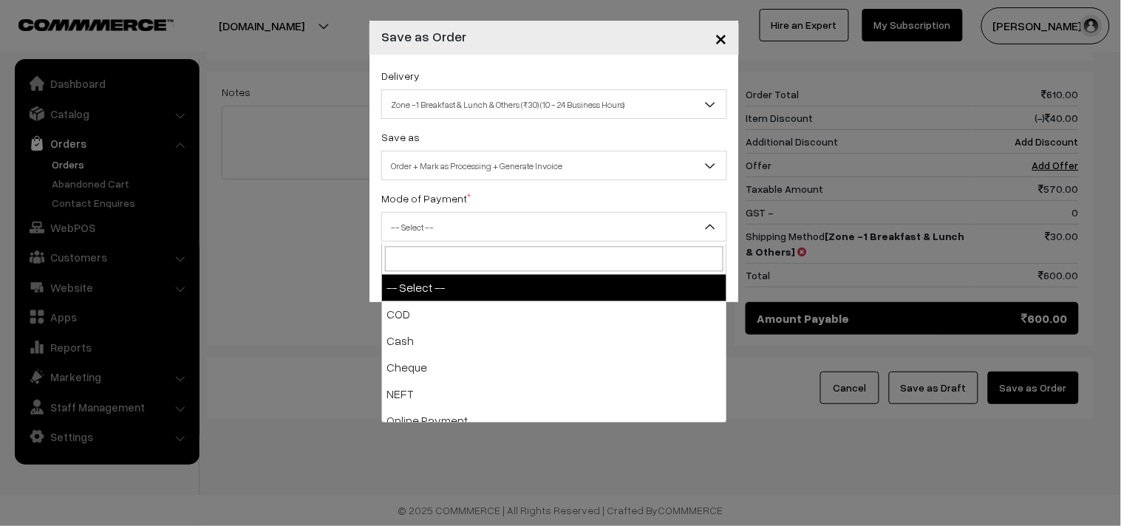
click at [447, 230] on span "-- Select --" at bounding box center [554, 227] width 345 height 26
select select "1"
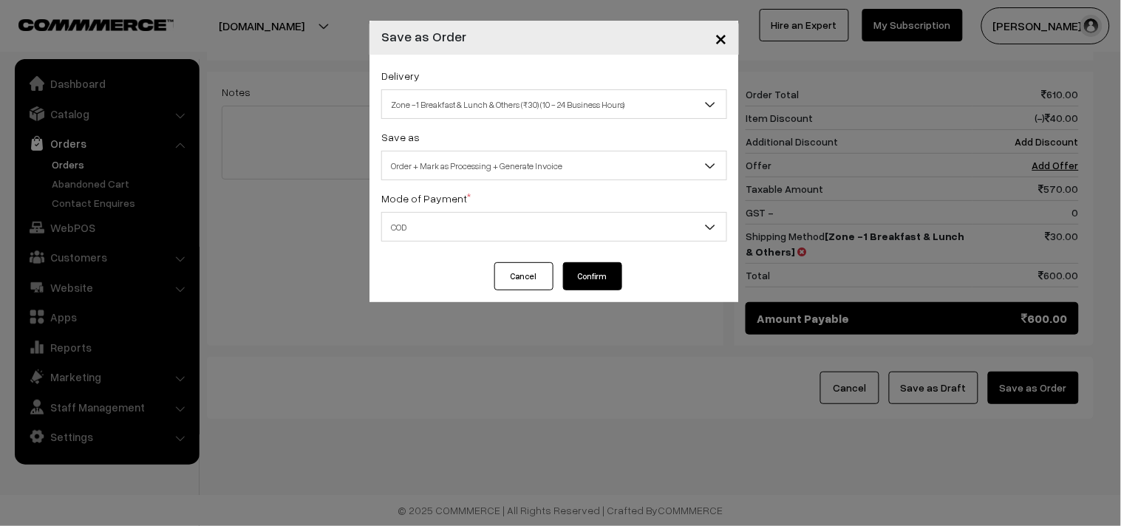
click at [603, 291] on button "Confirm" at bounding box center [592, 276] width 59 height 28
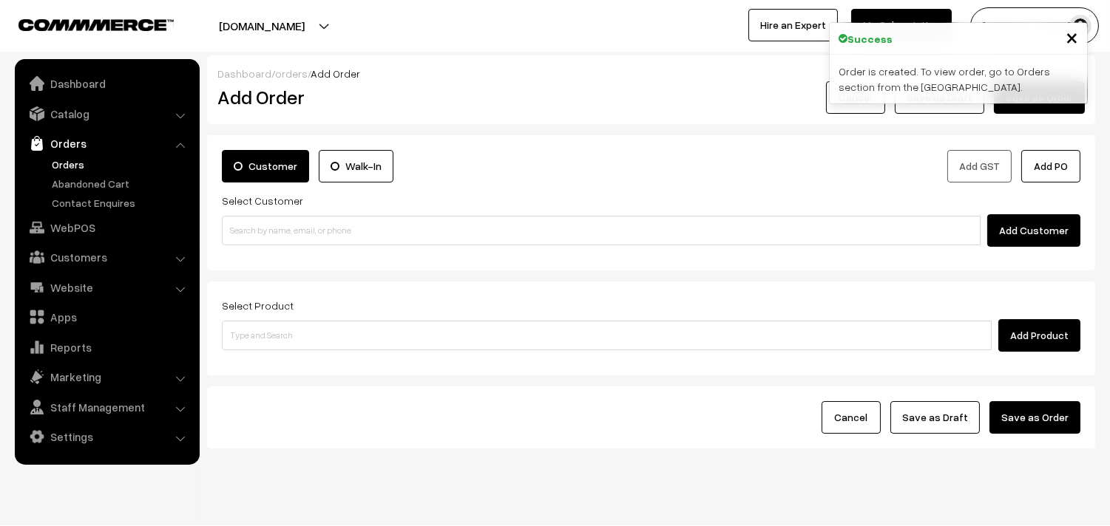
click at [78, 165] on link "Orders" at bounding box center [121, 165] width 146 height 16
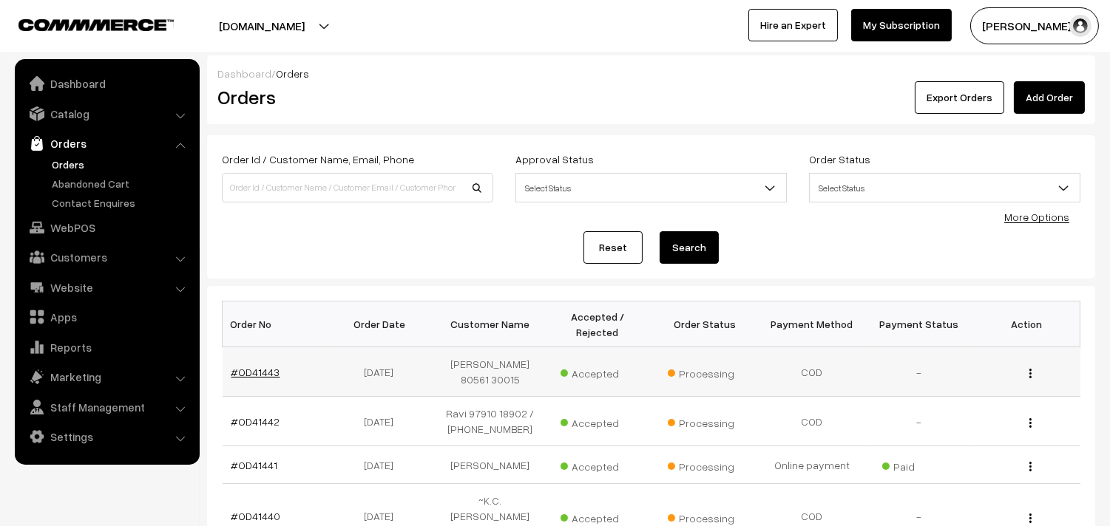
click at [252, 371] on link "#OD41443" at bounding box center [255, 372] width 49 height 13
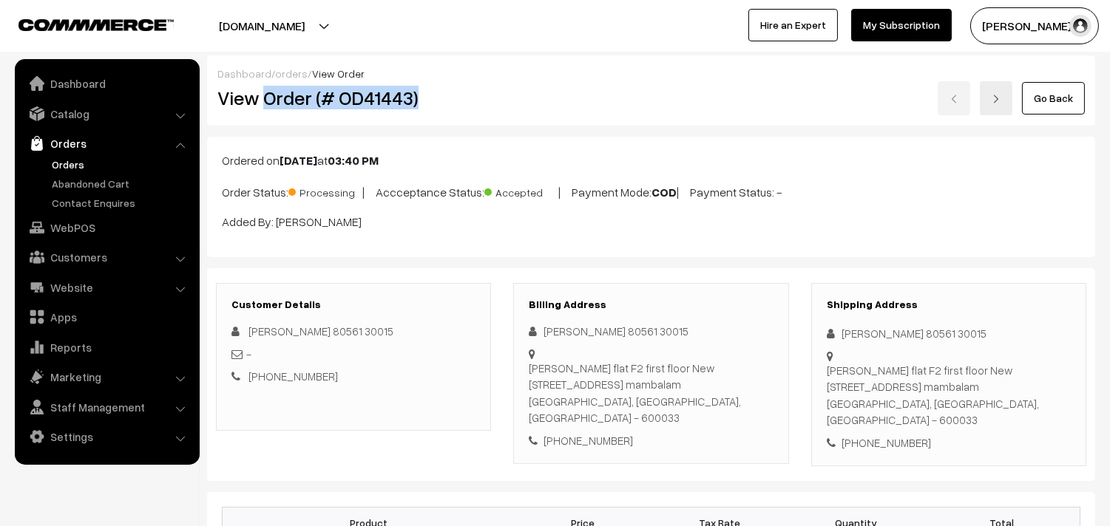
click at [454, 107] on h2 "View Order (# OD41443)" at bounding box center [354, 97] width 274 height 23
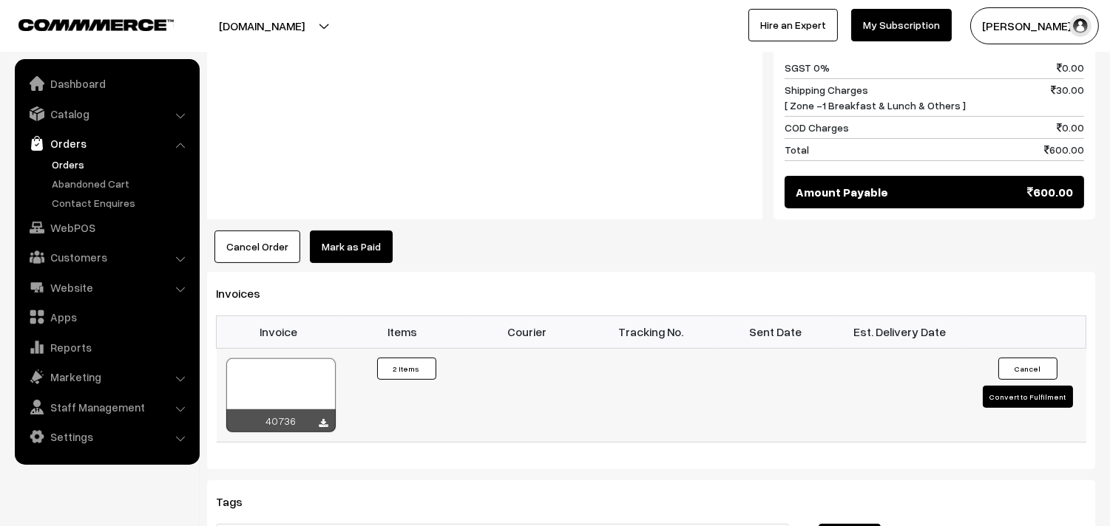
scroll to position [985, 0]
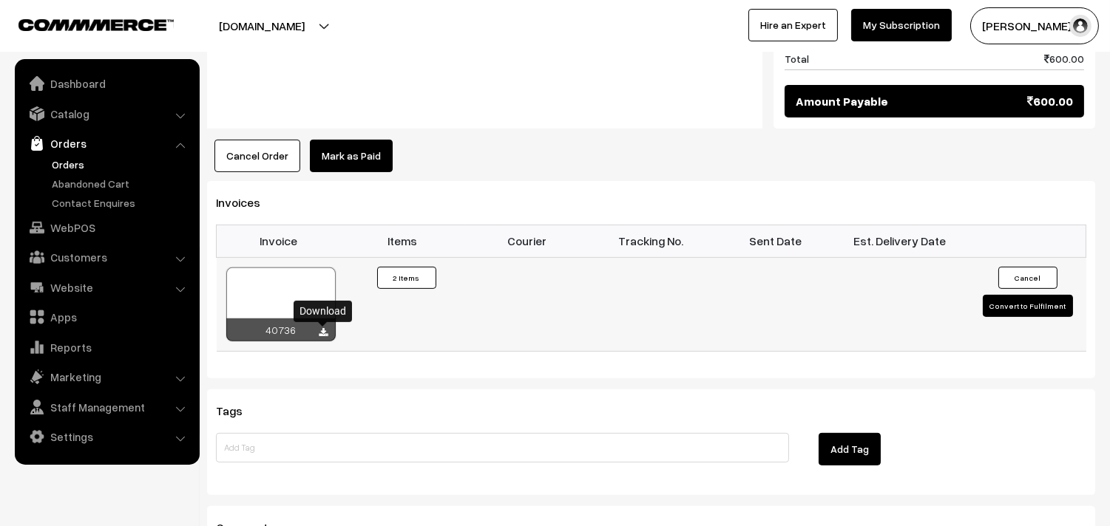
click at [321, 333] on icon at bounding box center [323, 333] width 9 height 10
